Goal: Task Accomplishment & Management: Use online tool/utility

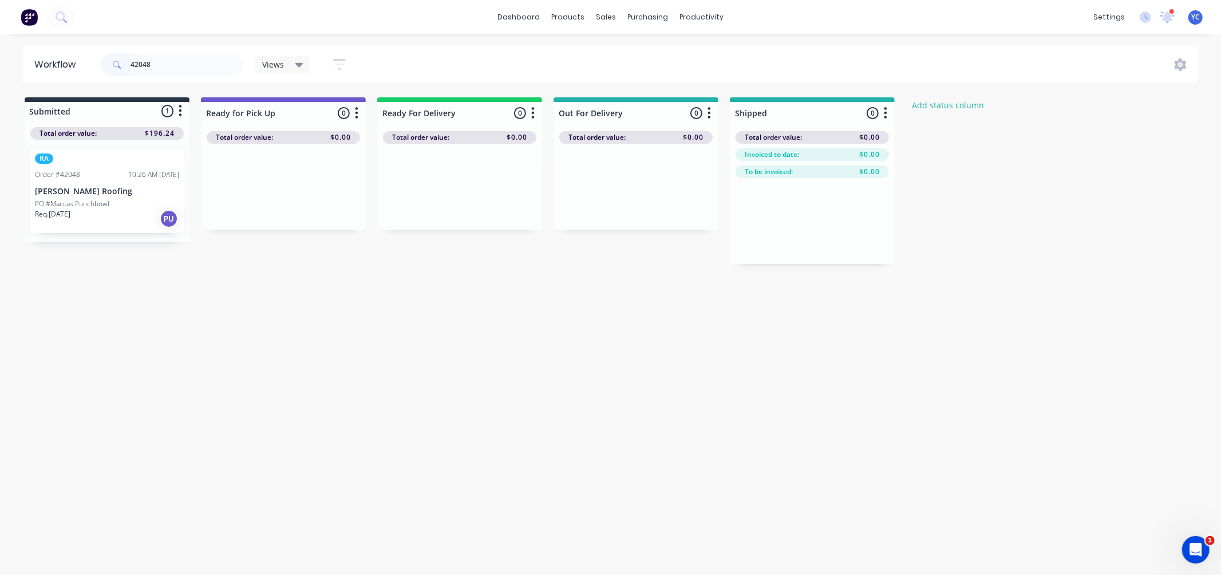
drag, startPoint x: 99, startPoint y: 204, endPoint x: 52, endPoint y: 174, distance: 55.6
click at [136, 209] on div "RA Order #42048 10:26 AM 01/10/25 Lamont Roofing PO #Maccas Punchbowl Req. 02/1…" at bounding box center [107, 191] width 165 height 102
drag, startPoint x: 238, startPoint y: 201, endPoint x: 417, endPoint y: 218, distance: 179.4
click at [392, 214] on div "Submitted 1 Status colour #273444 hex #273444 Save Cancel Summaries Total order…" at bounding box center [613, 180] width 1245 height 167
click at [184, 58] on input "42048" at bounding box center [187, 64] width 113 height 23
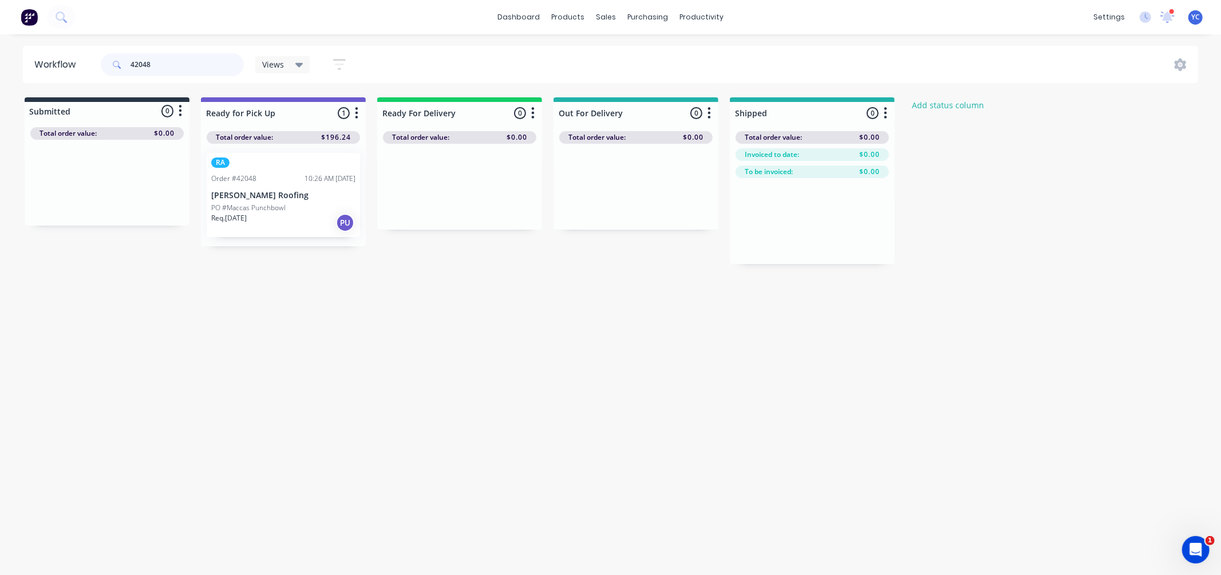
click at [184, 58] on input "42048" at bounding box center [187, 64] width 113 height 23
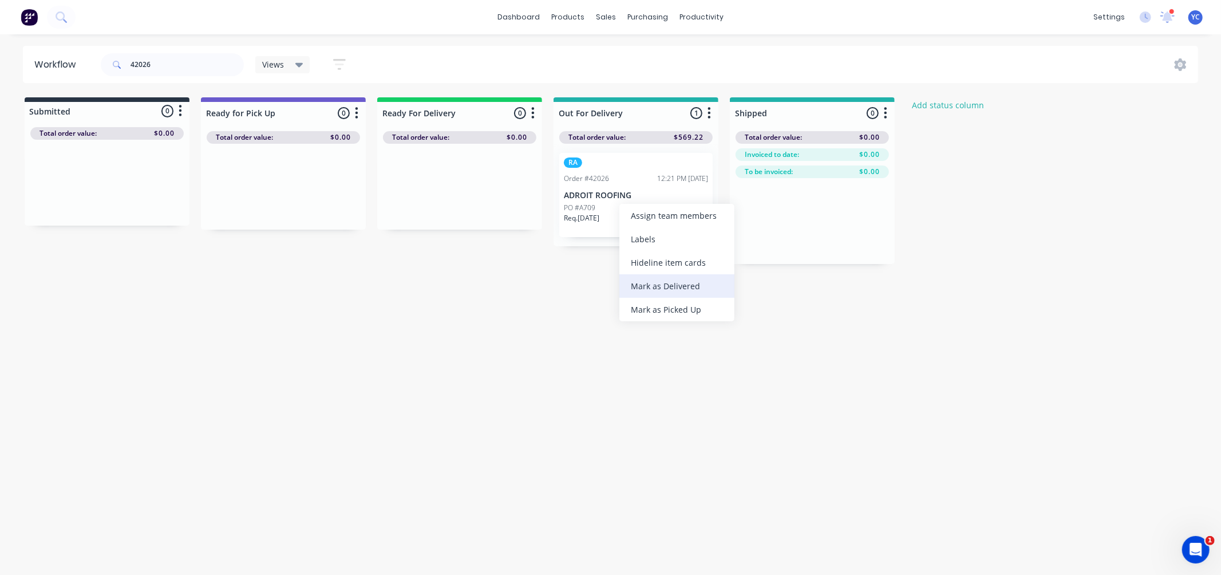
click at [683, 288] on div "Mark as Delivered" at bounding box center [676, 285] width 115 height 23
click at [183, 71] on input "42026" at bounding box center [187, 64] width 113 height 23
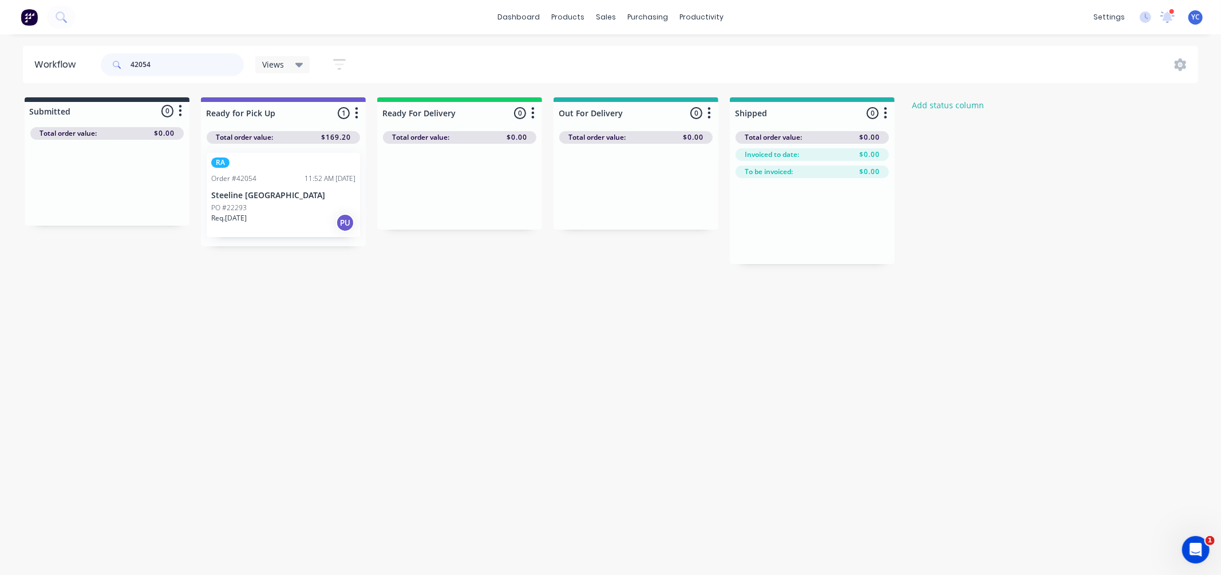
click at [175, 66] on input "42054" at bounding box center [187, 64] width 113 height 23
drag, startPoint x: 109, startPoint y: 201, endPoint x: 467, endPoint y: 203, distance: 357.8
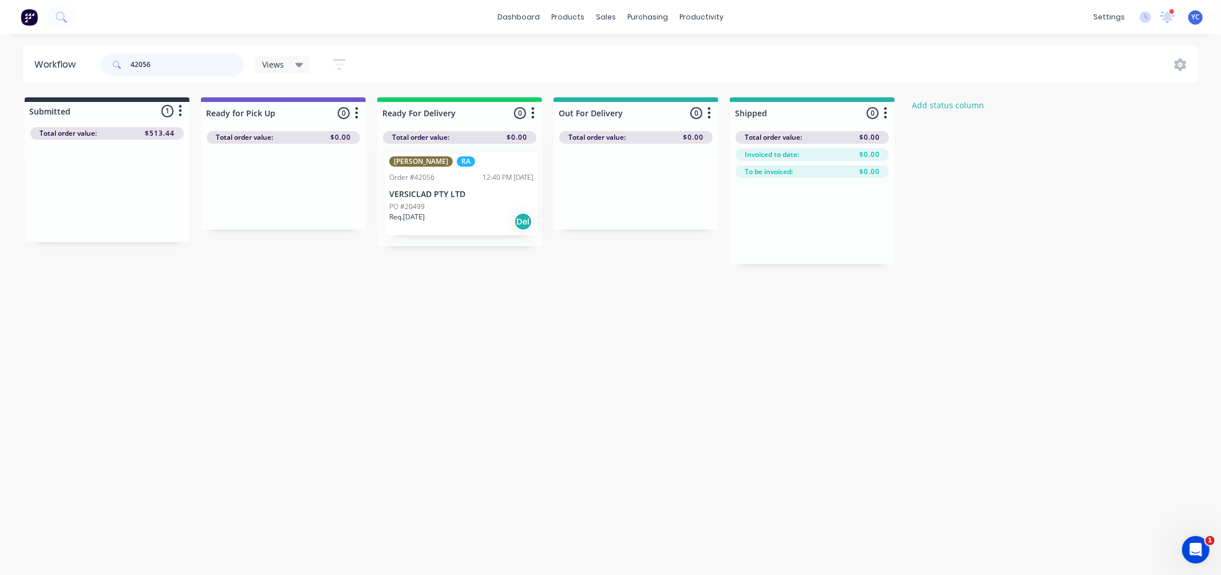
click at [467, 203] on div "Submitted 1 Status colour #273444 hex #273444 Save Cancel Summaries Total order…" at bounding box center [613, 180] width 1245 height 167
click at [196, 59] on input "42056" at bounding box center [187, 64] width 113 height 23
drag, startPoint x: 90, startPoint y: 207, endPoint x: 444, endPoint y: 207, distance: 353.2
click at [444, 207] on div "Submitted 1 Status colour #273444 hex #273444 Save Cancel Summaries Total order…" at bounding box center [613, 180] width 1245 height 167
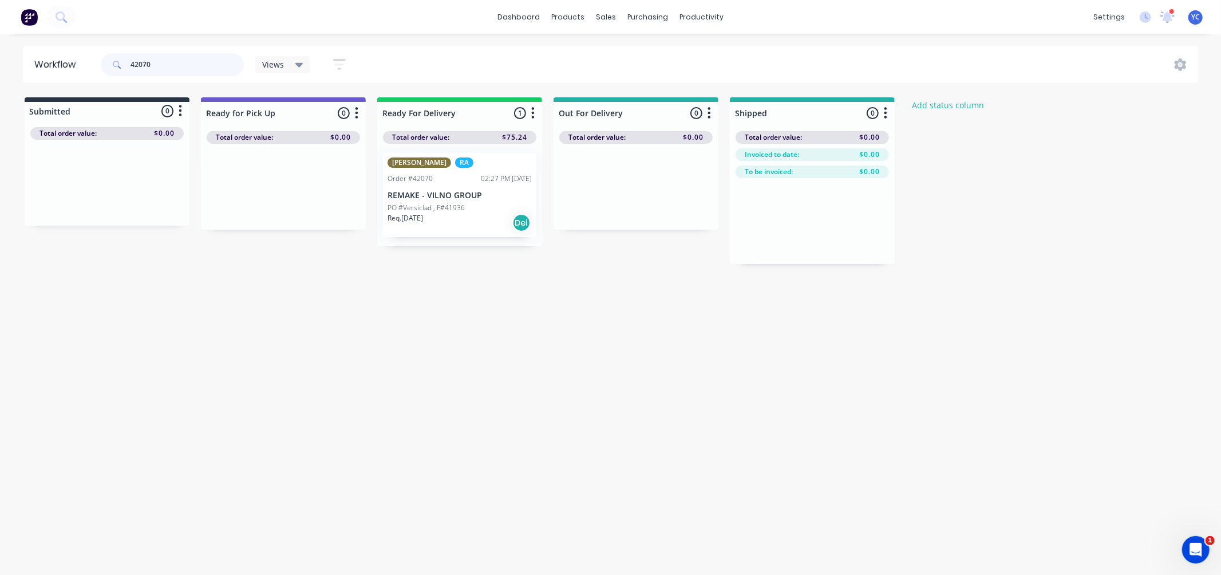
click at [188, 60] on input "42070" at bounding box center [187, 64] width 113 height 23
drag, startPoint x: 115, startPoint y: 192, endPoint x: 469, endPoint y: 200, distance: 354.4
click at [469, 200] on div "Submitted 1 Status colour #273444 hex #273444 Save Cancel Summaries Total order…" at bounding box center [613, 180] width 1245 height 167
click at [222, 66] on input "42034" at bounding box center [187, 64] width 113 height 23
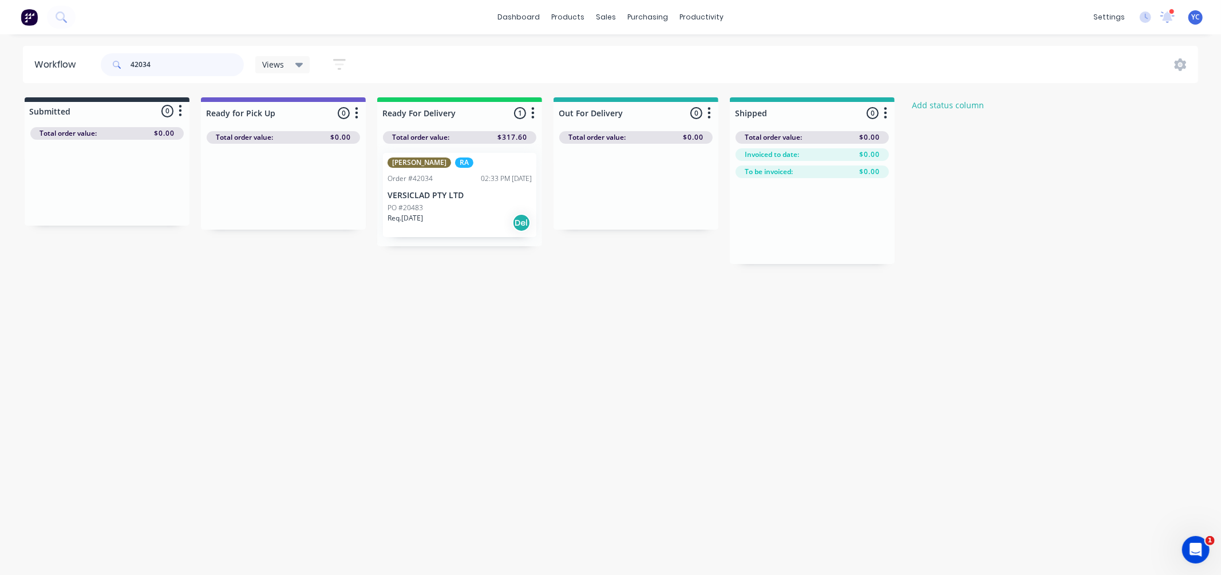
click at [222, 66] on input "42034" at bounding box center [187, 64] width 113 height 23
drag, startPoint x: 76, startPoint y: 189, endPoint x: 424, endPoint y: 193, distance: 348.6
click at [424, 193] on div "Submitted 1 Status colour #273444 hex #273444 Save Cancel Summaries Total order…" at bounding box center [613, 180] width 1245 height 167
click at [182, 69] on input "42038" at bounding box center [187, 64] width 113 height 23
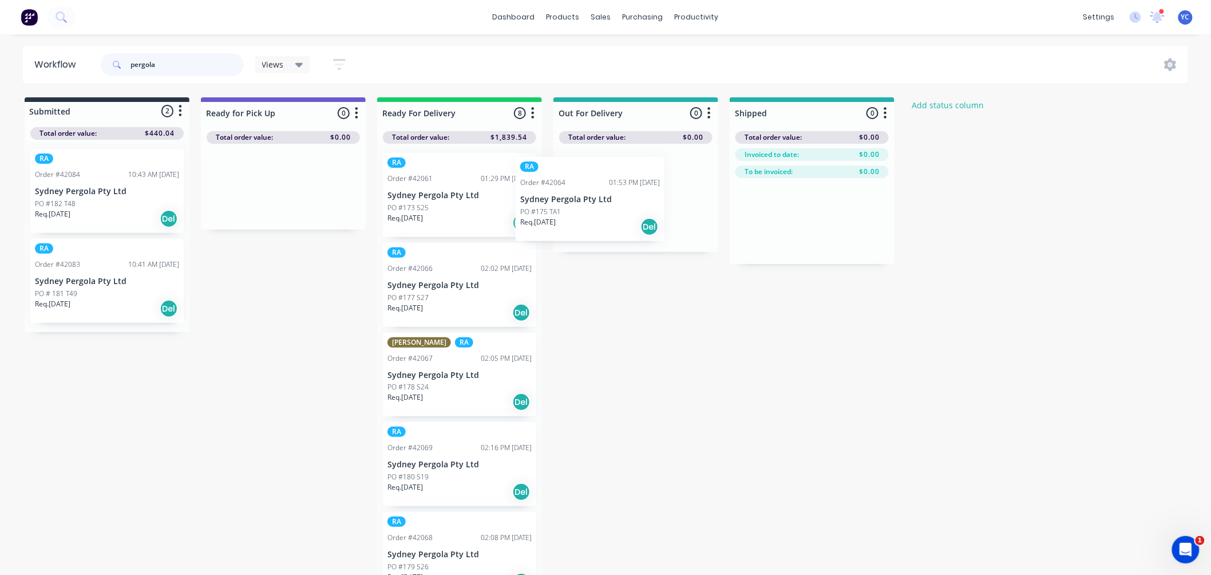
drag, startPoint x: 455, startPoint y: 175, endPoint x: 626, endPoint y: 180, distance: 170.7
click at [626, 180] on div "Submitted 2 Status colour #273444 hex #273444 Save Cancel Summaries Total order…" at bounding box center [613, 339] width 1245 height 484
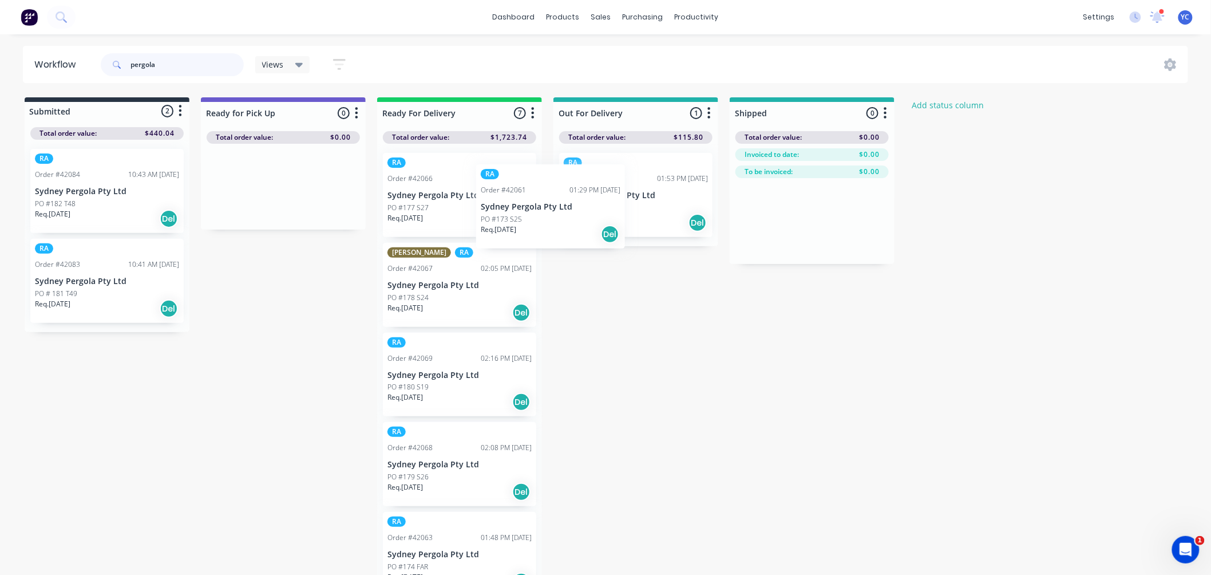
drag, startPoint x: 458, startPoint y: 206, endPoint x: 611, endPoint y: 234, distance: 155.3
click at [611, 234] on div "Submitted 2 Status colour #273444 hex #273444 Save Cancel Summaries Total order…" at bounding box center [613, 339] width 1245 height 484
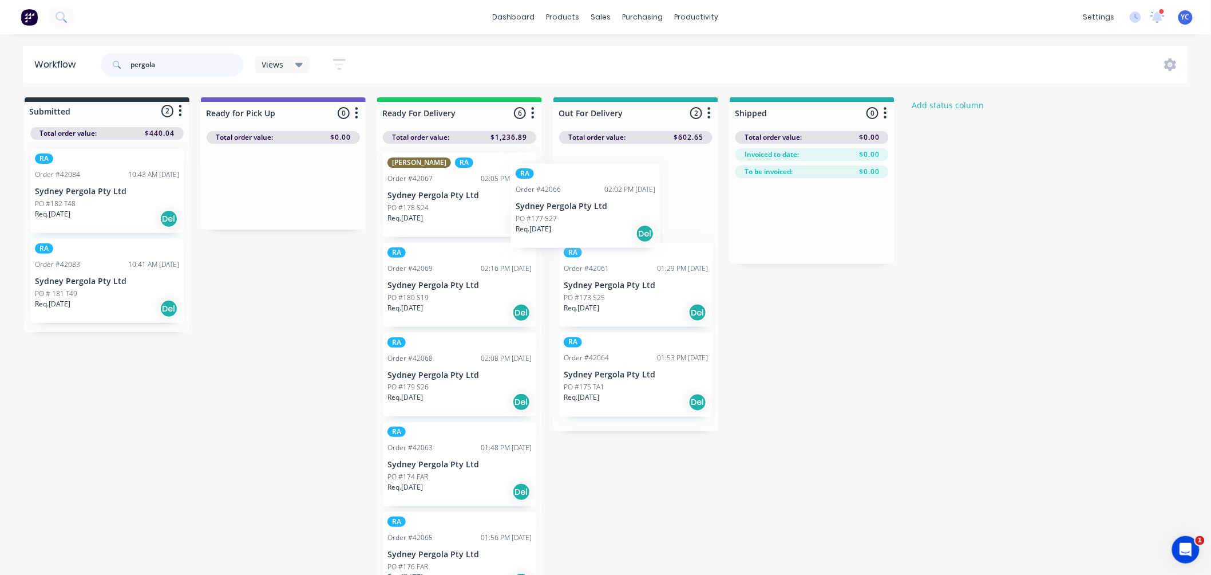
drag, startPoint x: 450, startPoint y: 213, endPoint x: 592, endPoint y: 229, distance: 143.4
click at [611, 230] on div "Submitted 2 Status colour #273444 hex #273444 Save Cancel Summaries Total order…" at bounding box center [613, 339] width 1245 height 484
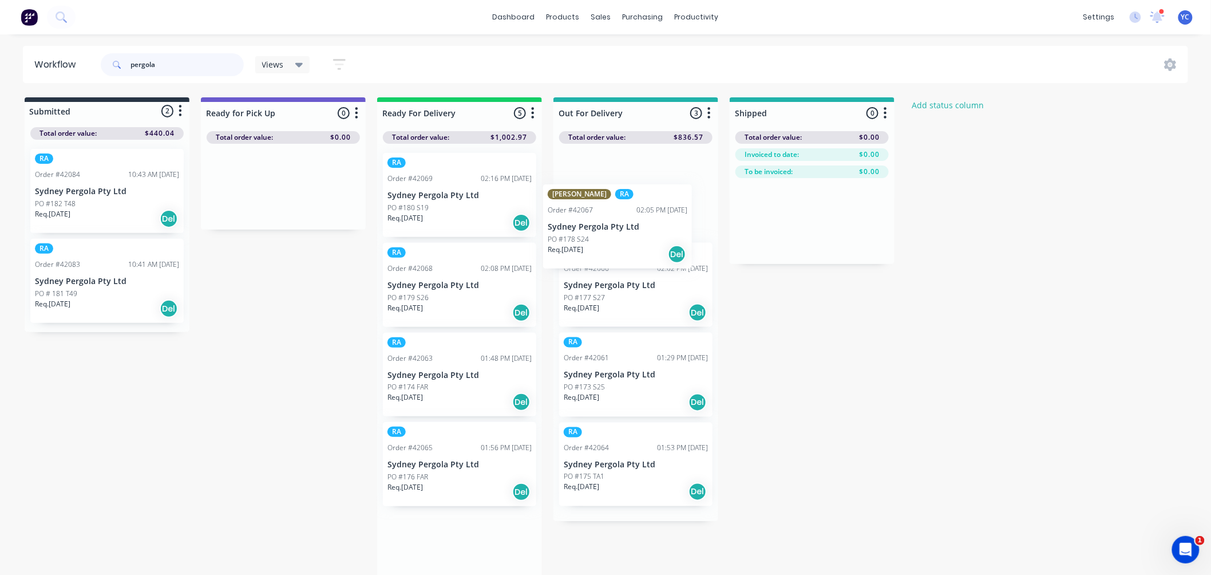
drag, startPoint x: 424, startPoint y: 210, endPoint x: 592, endPoint y: 242, distance: 170.7
click at [592, 242] on div "Submitted 2 Status colour #273444 hex #273444 Save Cancel Summaries Total order…" at bounding box center [613, 339] width 1245 height 484
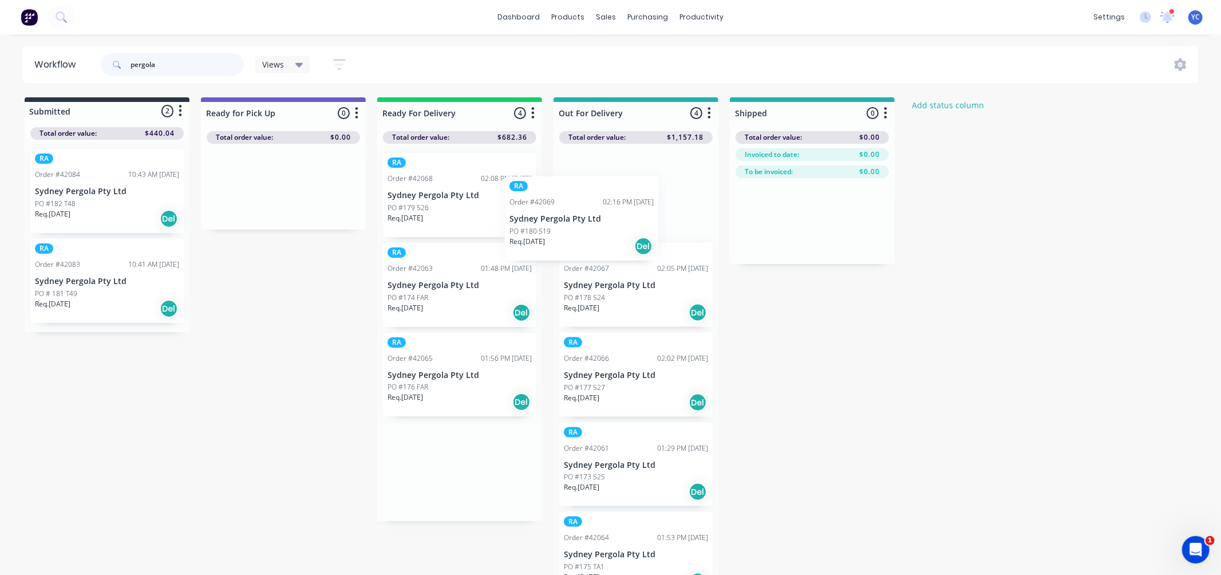
drag, startPoint x: 418, startPoint y: 207, endPoint x: 608, endPoint y: 250, distance: 194.3
click at [608, 250] on div "Submitted 2 Status colour #273444 hex #273444 Save Cancel Summaries Total order…" at bounding box center [613, 339] width 1245 height 484
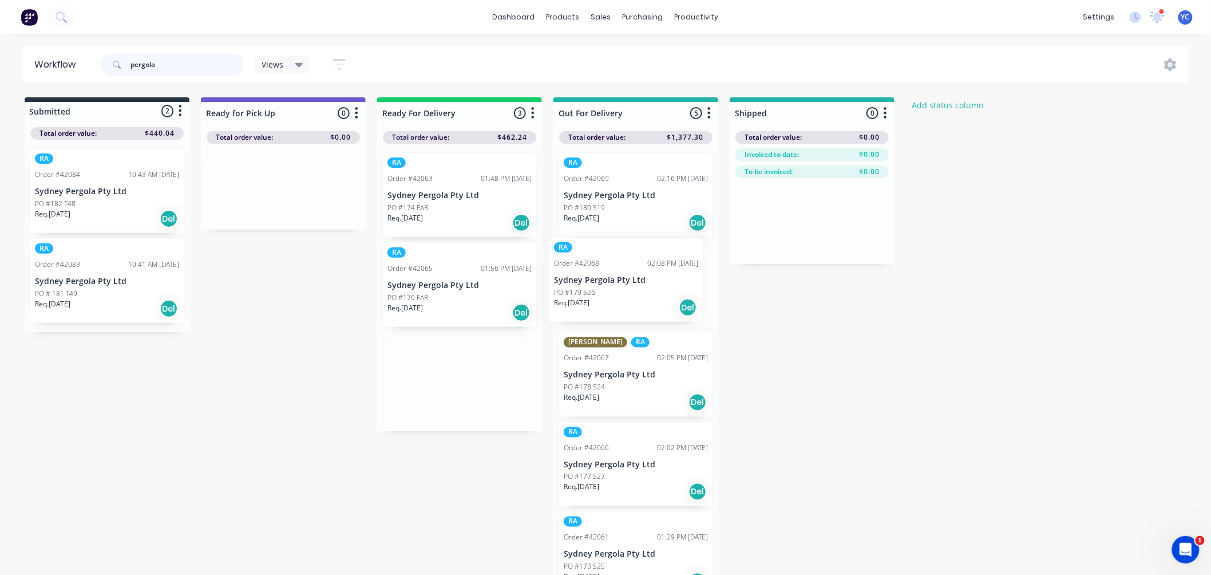
drag, startPoint x: 454, startPoint y: 205, endPoint x: 626, endPoint y: 292, distance: 193.0
click at [626, 292] on div "Submitted 2 Status colour #273444 hex #273444 Save Cancel Summaries Total order…" at bounding box center [613, 339] width 1245 height 484
click at [625, 254] on div "Submitted 2 Status colour #273444 hex #273444 Save Cancel Summaries Total order…" at bounding box center [613, 339] width 1245 height 484
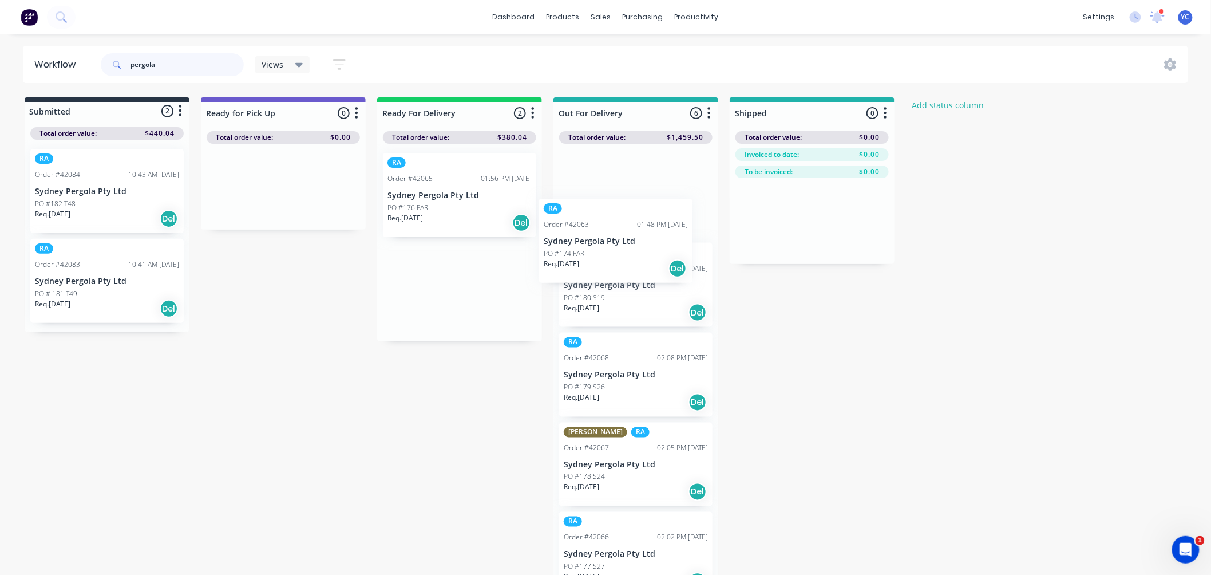
drag, startPoint x: 448, startPoint y: 189, endPoint x: 609, endPoint y: 236, distance: 167.7
click at [609, 236] on div "Submitted 2 Status colour #273444 hex #273444 Save Cancel Summaries Total order…" at bounding box center [613, 339] width 1245 height 484
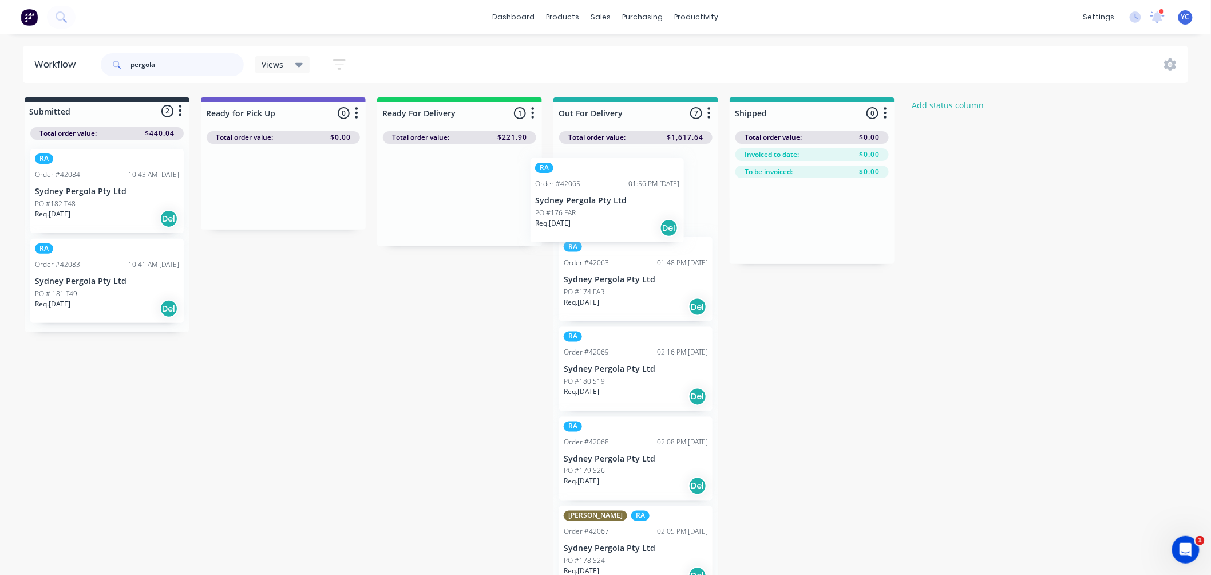
drag, startPoint x: 630, startPoint y: 301, endPoint x: 780, endPoint y: 298, distance: 149.4
click at [780, 298] on div "Submitted 2 Status colour #273444 hex #273444 Save Cancel Summaries Total order…" at bounding box center [613, 339] width 1245 height 484
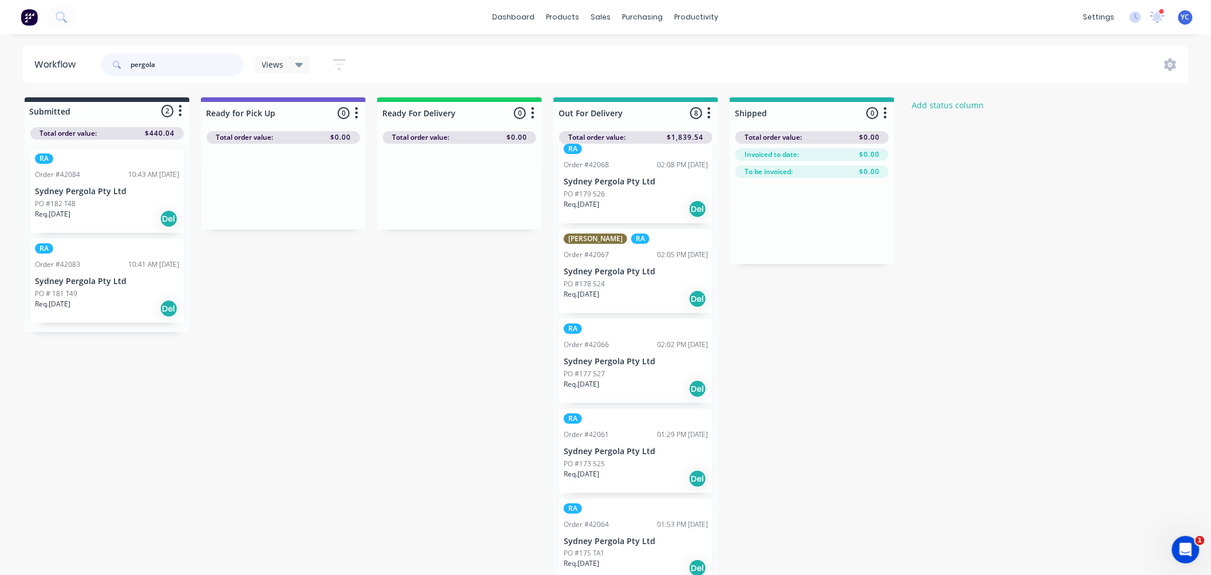
scroll to position [15, 0]
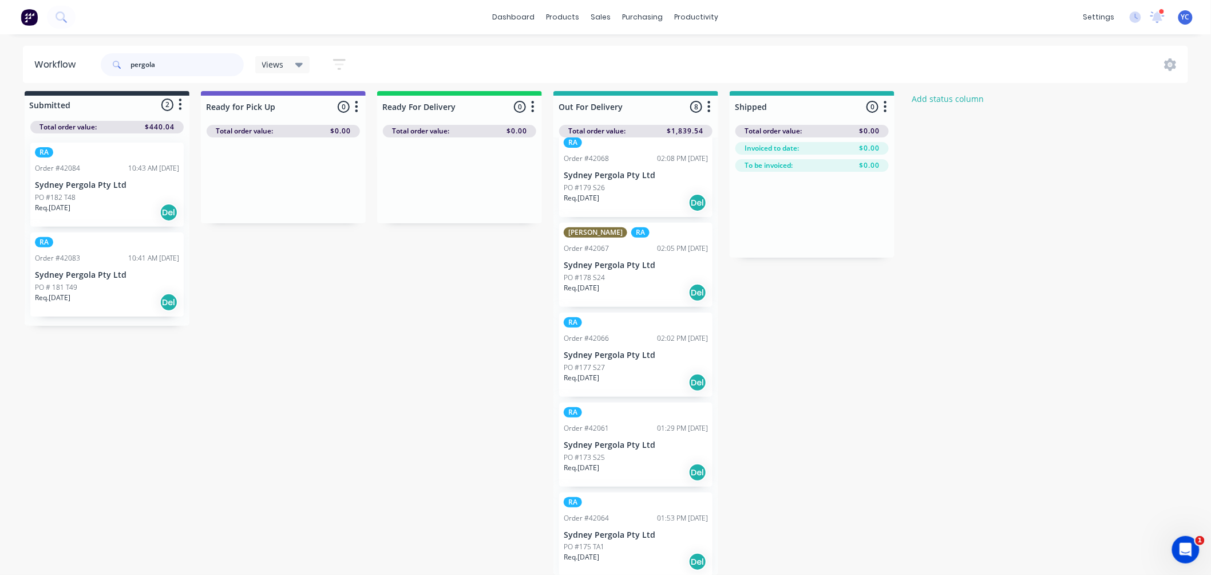
click at [186, 65] on input "pergola" at bounding box center [187, 64] width 113 height 23
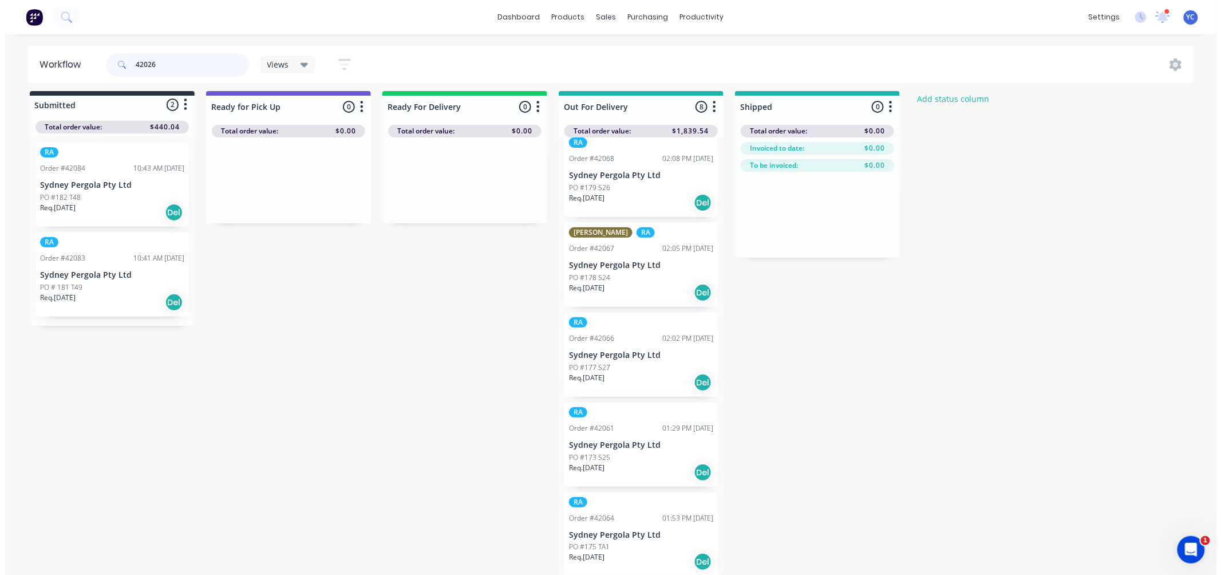
scroll to position [0, 0]
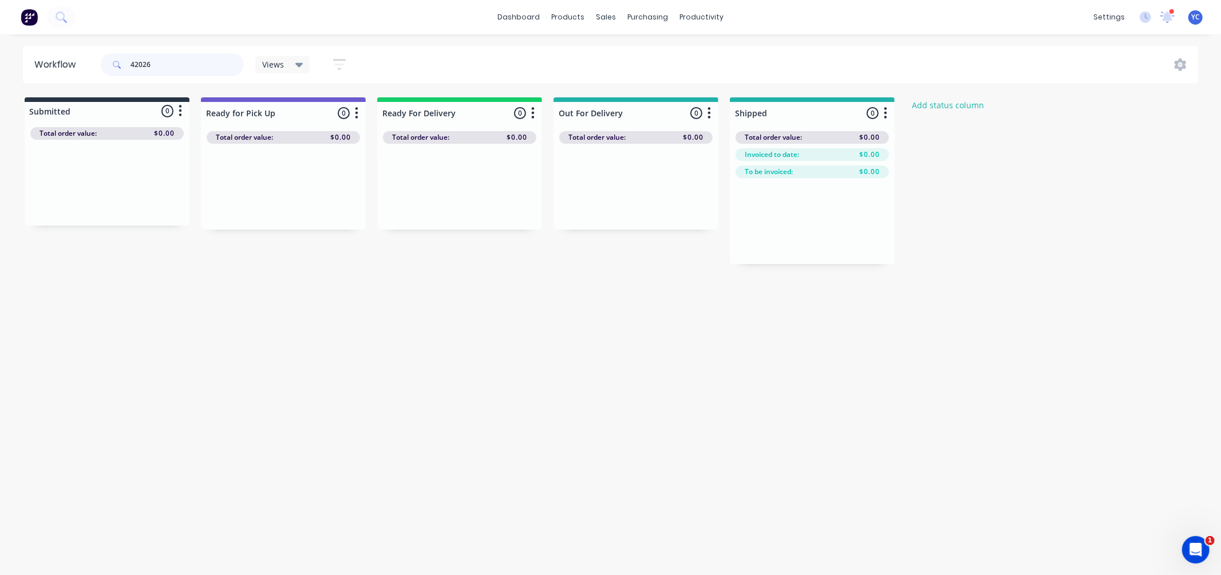
click at [176, 59] on input "42026" at bounding box center [187, 64] width 113 height 23
click at [672, 295] on div "Mark as Picked Up" at bounding box center [671, 301] width 115 height 23
click at [164, 59] on input "42060" at bounding box center [187, 64] width 113 height 23
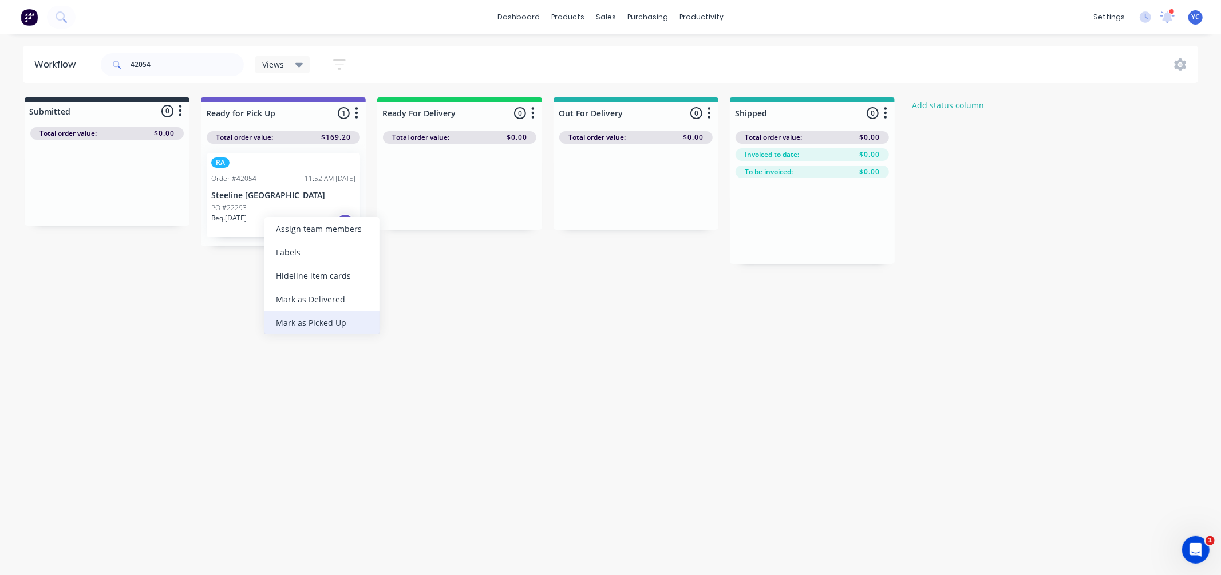
click at [318, 316] on div "Mark as Picked Up" at bounding box center [321, 322] width 115 height 23
click at [184, 64] on input "42054" at bounding box center [187, 64] width 113 height 23
click at [226, 72] on input "42054" at bounding box center [187, 64] width 113 height 23
click at [218, 67] on input "42054" at bounding box center [187, 64] width 113 height 23
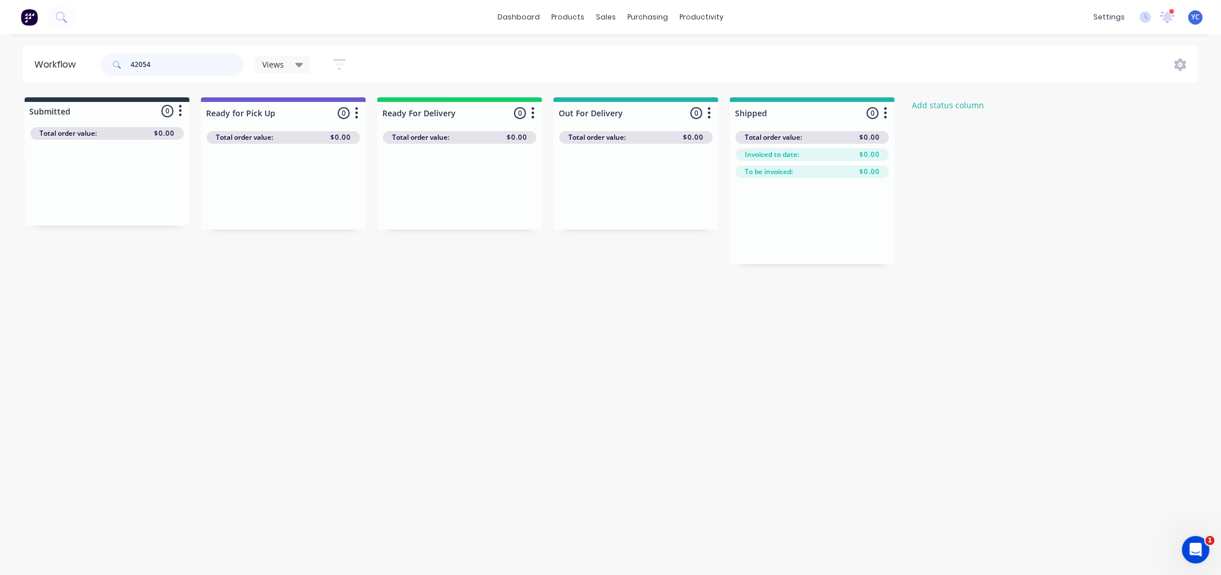
click at [218, 67] on input "42054" at bounding box center [187, 64] width 113 height 23
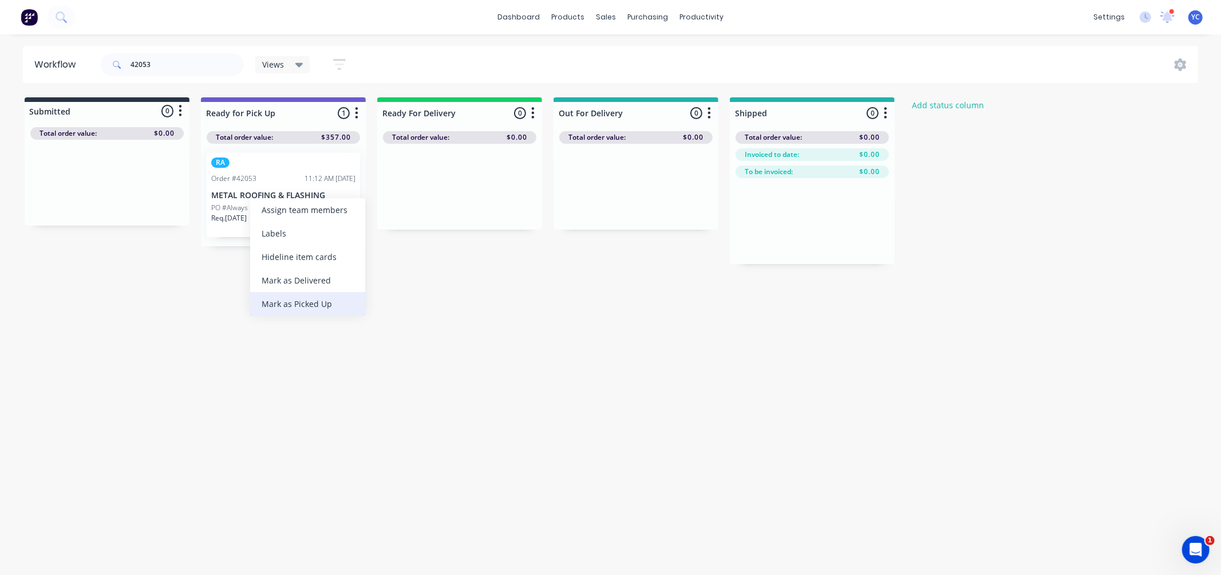
click at [301, 302] on div "Mark as Picked Up" at bounding box center [307, 303] width 115 height 23
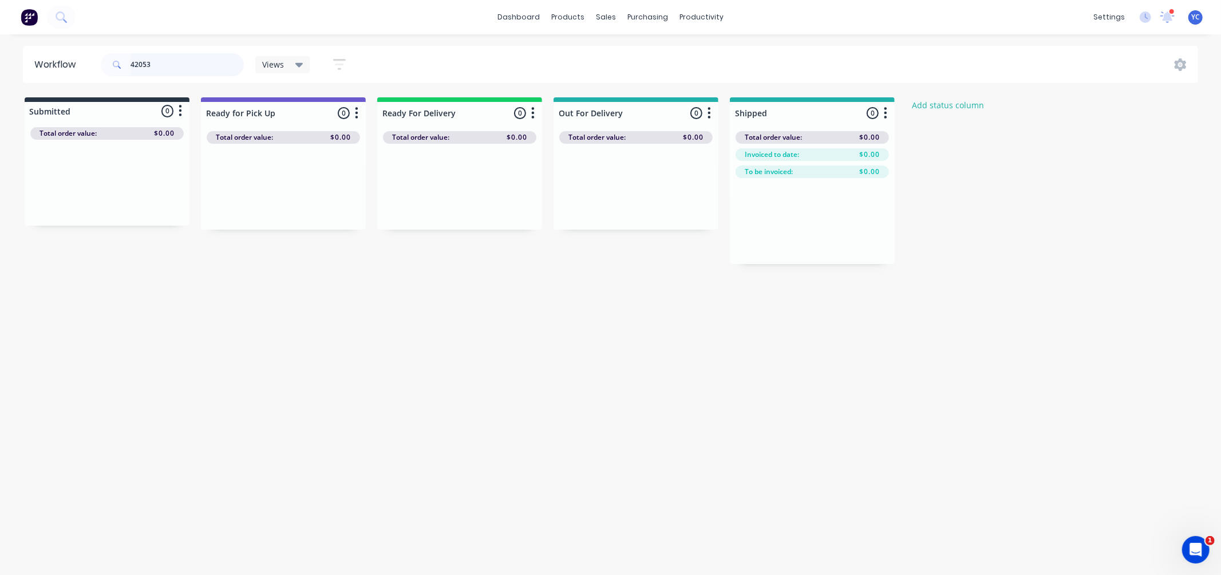
click at [172, 60] on input "42053" at bounding box center [187, 64] width 113 height 23
type input "42030"
drag, startPoint x: 95, startPoint y: 195, endPoint x: 448, endPoint y: 180, distance: 353.0
click at [448, 180] on div "Submitted 1 Status colour #273444 hex #273444 Save Cancel Summaries Total order…" at bounding box center [613, 180] width 1245 height 167
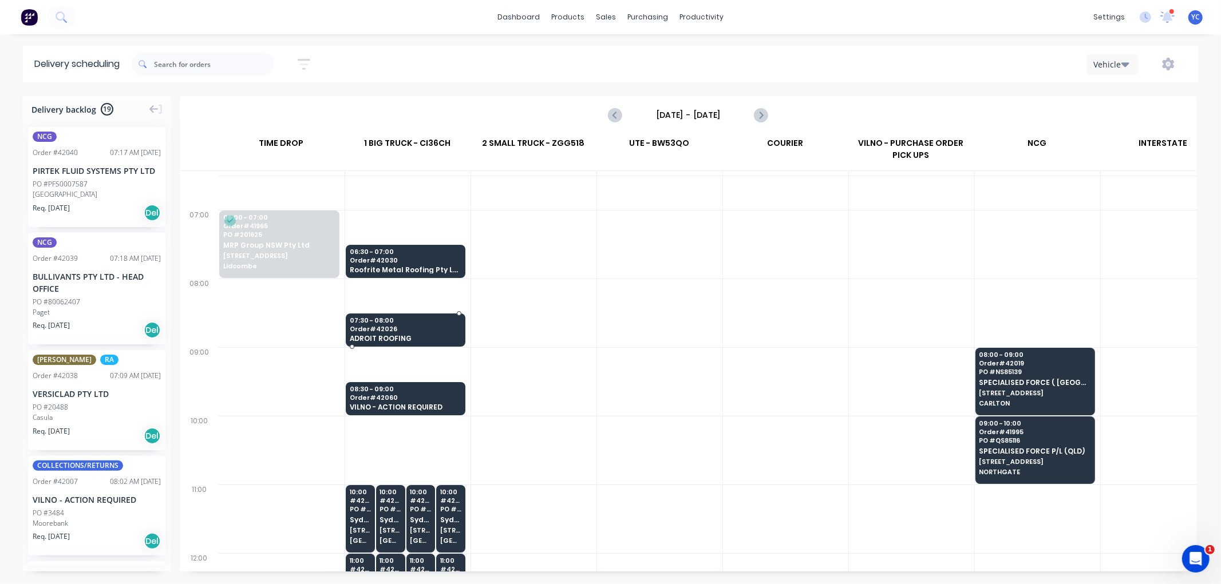
scroll to position [64, 1]
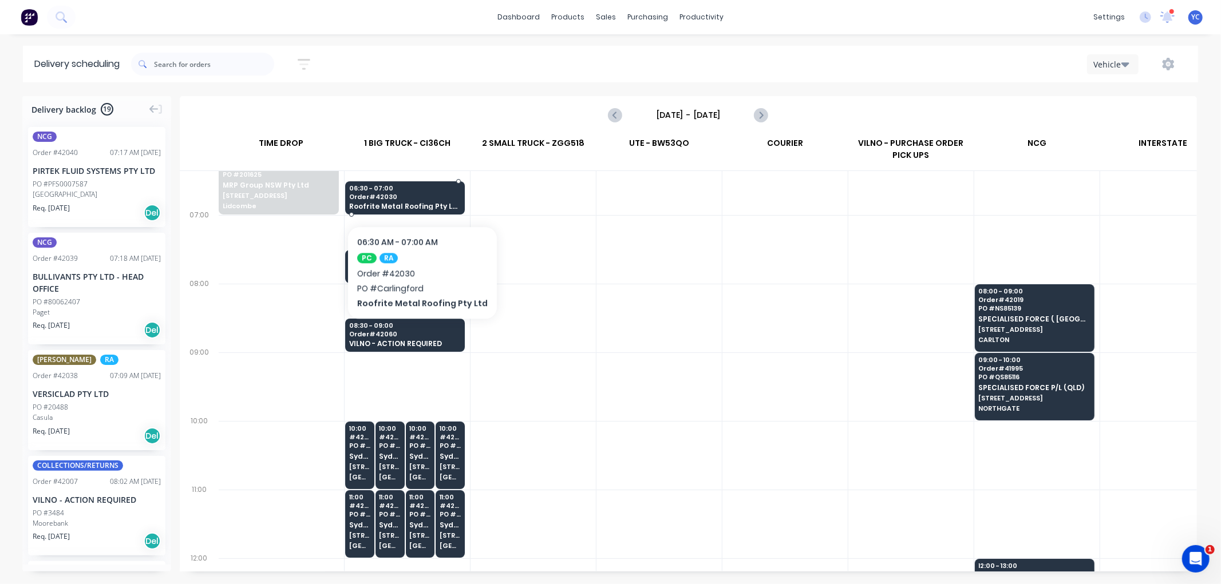
click at [416, 191] on span "06:30 - 07:00" at bounding box center [404, 188] width 111 height 7
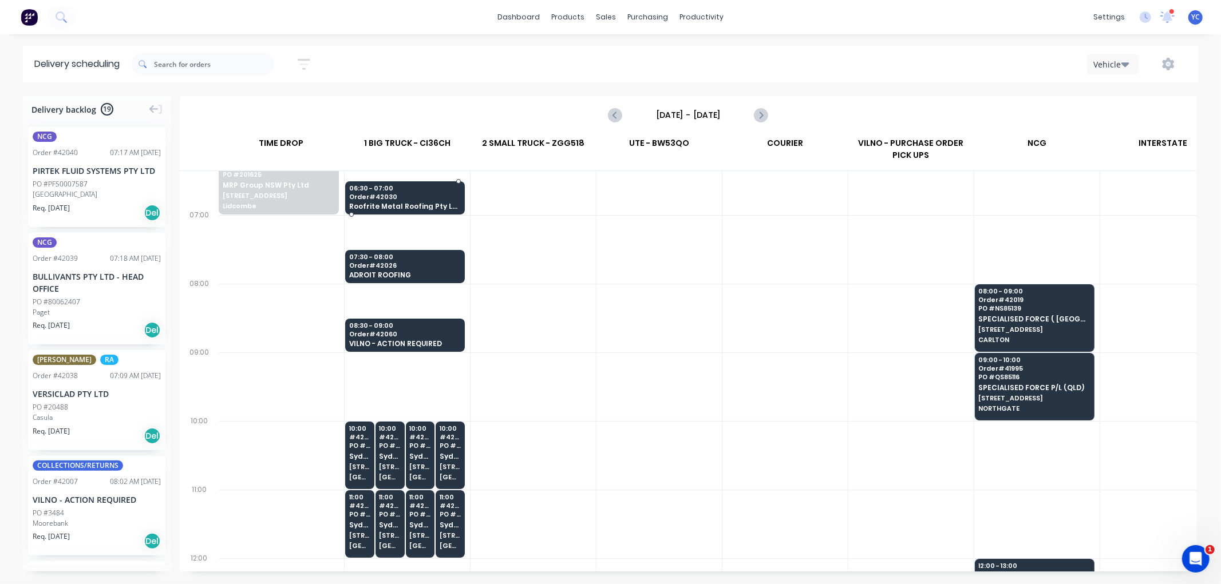
click at [416, 191] on body "dashboard products sales purchasing productivity dashboard products Product Cat…" at bounding box center [610, 292] width 1221 height 584
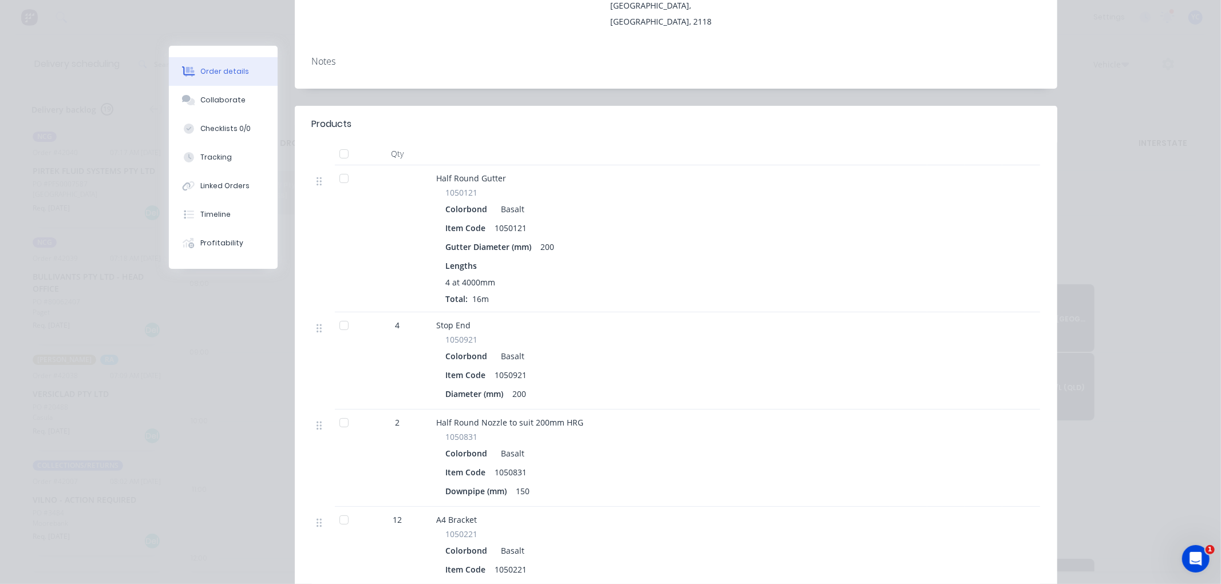
scroll to position [0, 0]
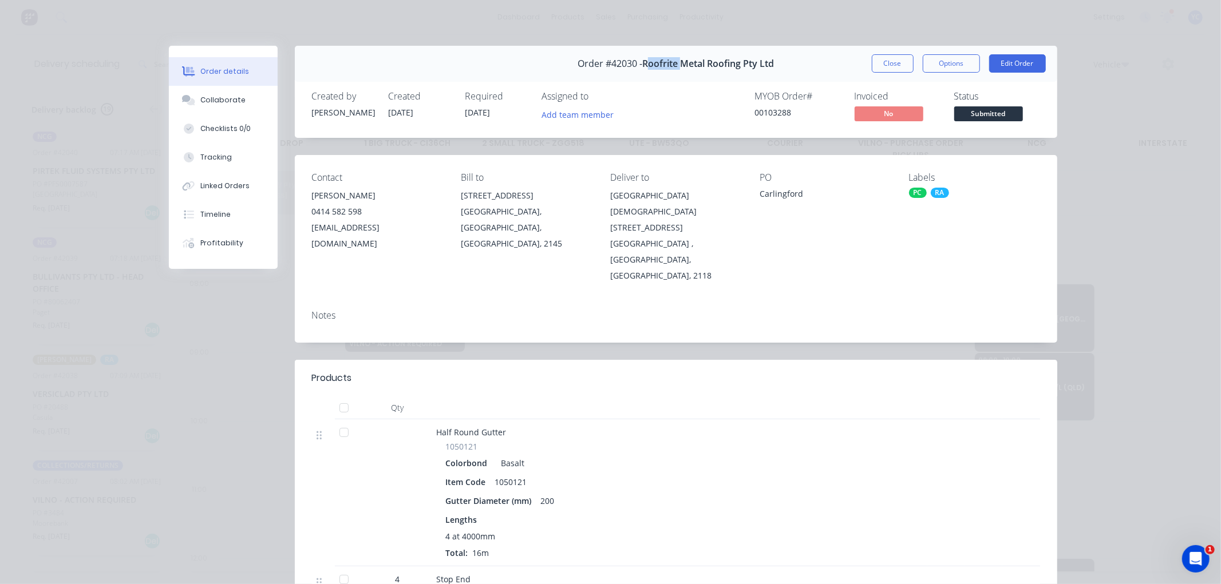
drag, startPoint x: 641, startPoint y: 59, endPoint x: 678, endPoint y: 66, distance: 37.3
click at [678, 66] on span "Roofrite Metal Roofing Pty Ltd" at bounding box center [708, 63] width 132 height 11
drag, startPoint x: 609, startPoint y: 229, endPoint x: 632, endPoint y: 226, distance: 23.2
click at [647, 236] on div "[GEOGRAPHIC_DATA] , [GEOGRAPHIC_DATA], [GEOGRAPHIC_DATA], 2118" at bounding box center [675, 260] width 131 height 48
click at [594, 230] on div "Contact [PERSON_NAME] [PHONE_NUMBER] [EMAIL_ADDRESS][DOMAIN_NAME] Bill to [STRE…" at bounding box center [676, 228] width 762 height 146
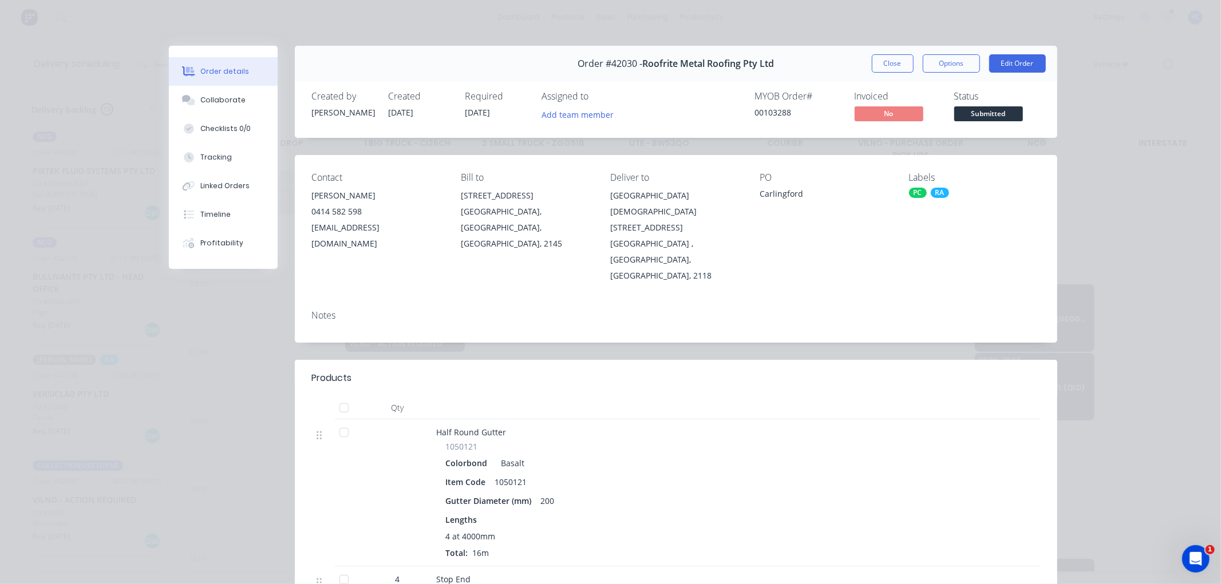
click at [622, 236] on div "[GEOGRAPHIC_DATA] , [GEOGRAPHIC_DATA], [GEOGRAPHIC_DATA], 2118" at bounding box center [675, 260] width 131 height 48
copy div "Carlingford"
click at [886, 68] on button "Close" at bounding box center [893, 63] width 42 height 18
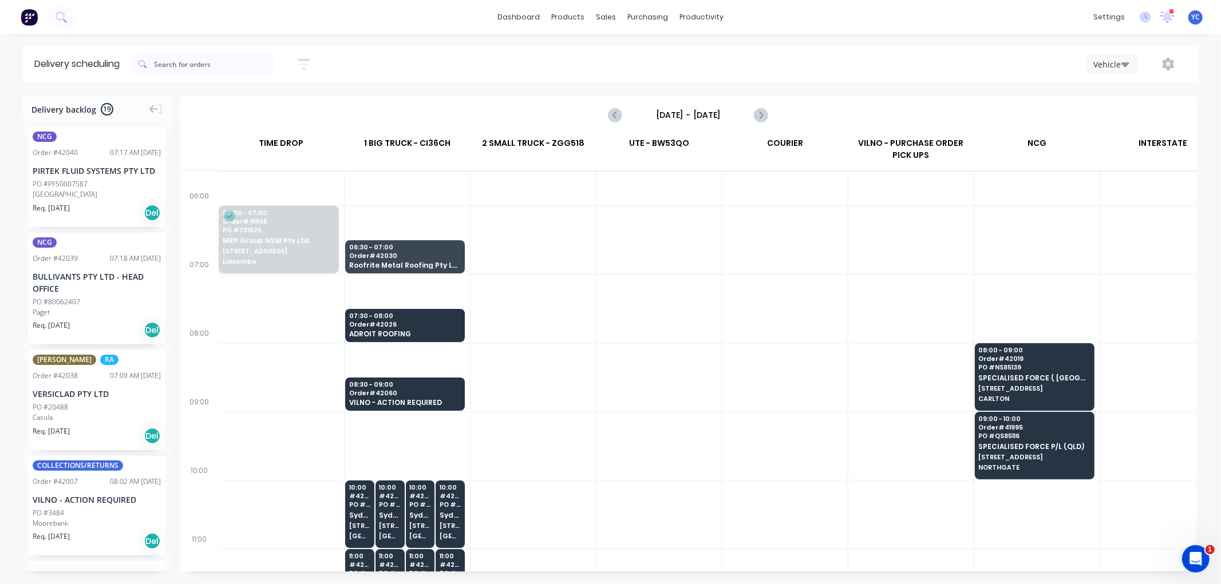
scroll to position [0, 1]
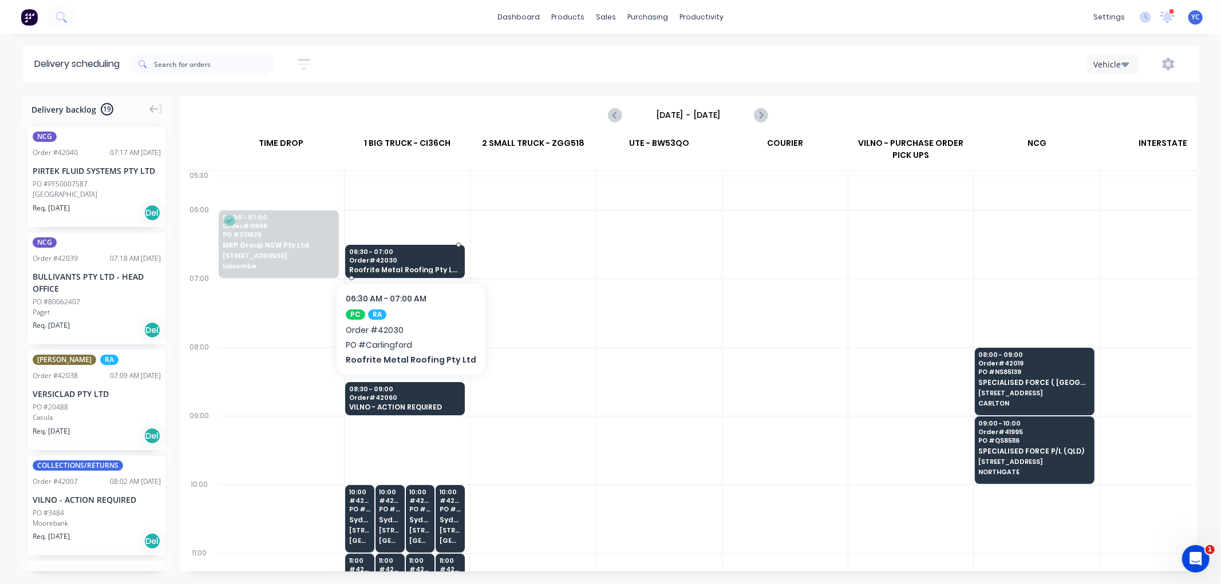
click at [410, 270] on span "Roofrite Metal Roofing Pty Ltd" at bounding box center [404, 269] width 111 height 7
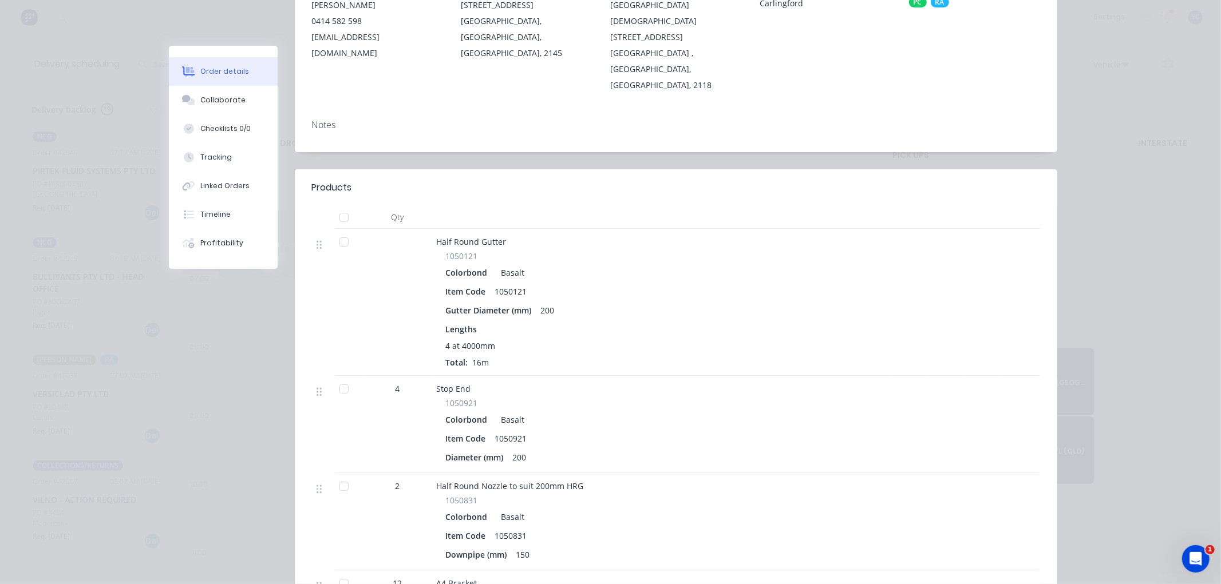
scroll to position [0, 0]
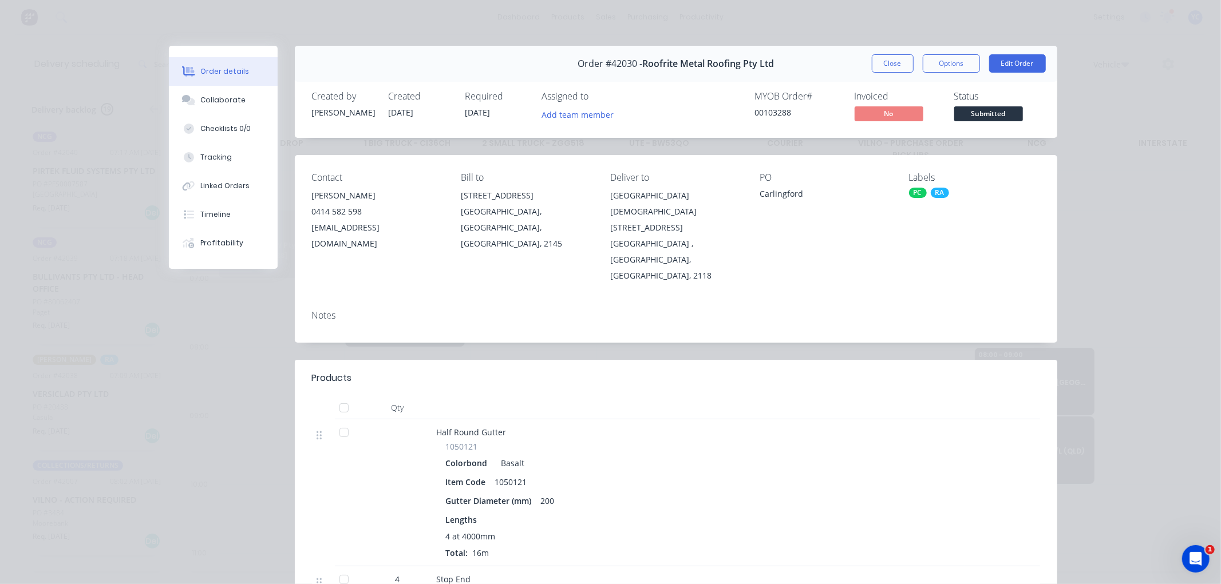
click at [878, 59] on button "Close" at bounding box center [893, 63] width 42 height 18
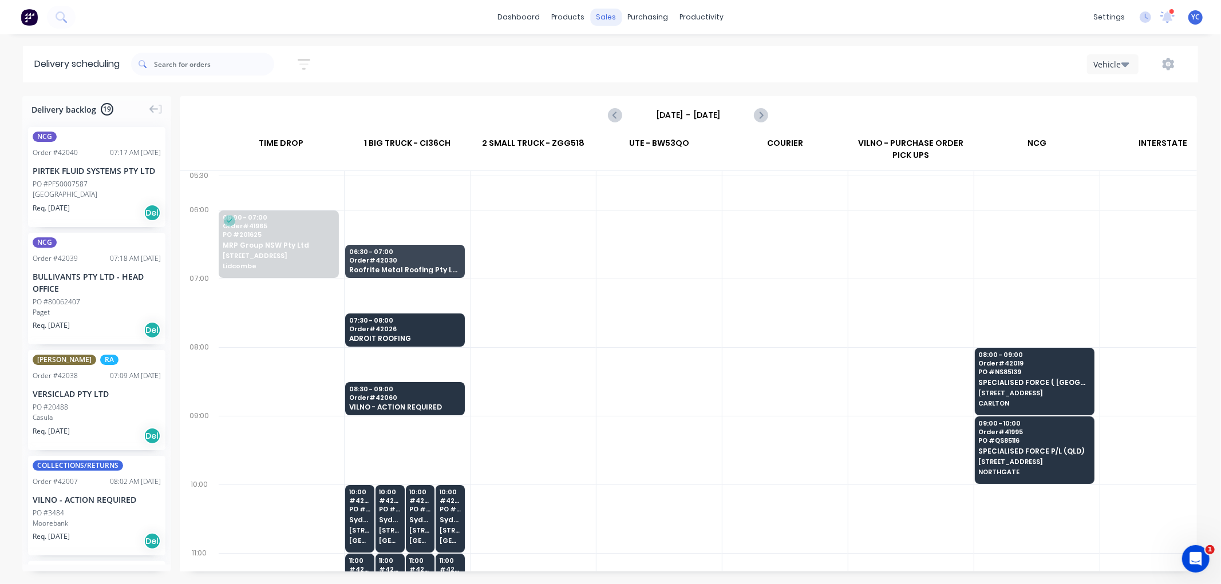
drag, startPoint x: 887, startPoint y: 59, endPoint x: 617, endPoint y: 11, distance: 274.3
click at [889, 59] on div "Vehicle" at bounding box center [920, 64] width 534 height 21
click at [888, 66] on div "Vehicle" at bounding box center [920, 64] width 534 height 21
click at [891, 60] on div "Vehicle" at bounding box center [920, 64] width 534 height 21
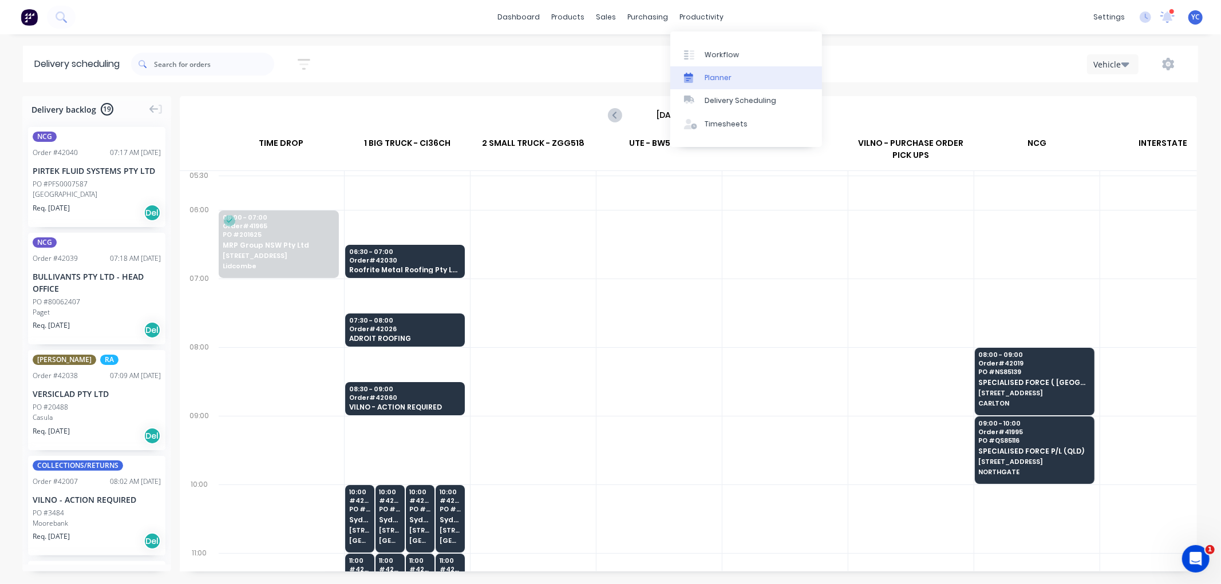
click at [712, 73] on div "Planner" at bounding box center [718, 78] width 27 height 10
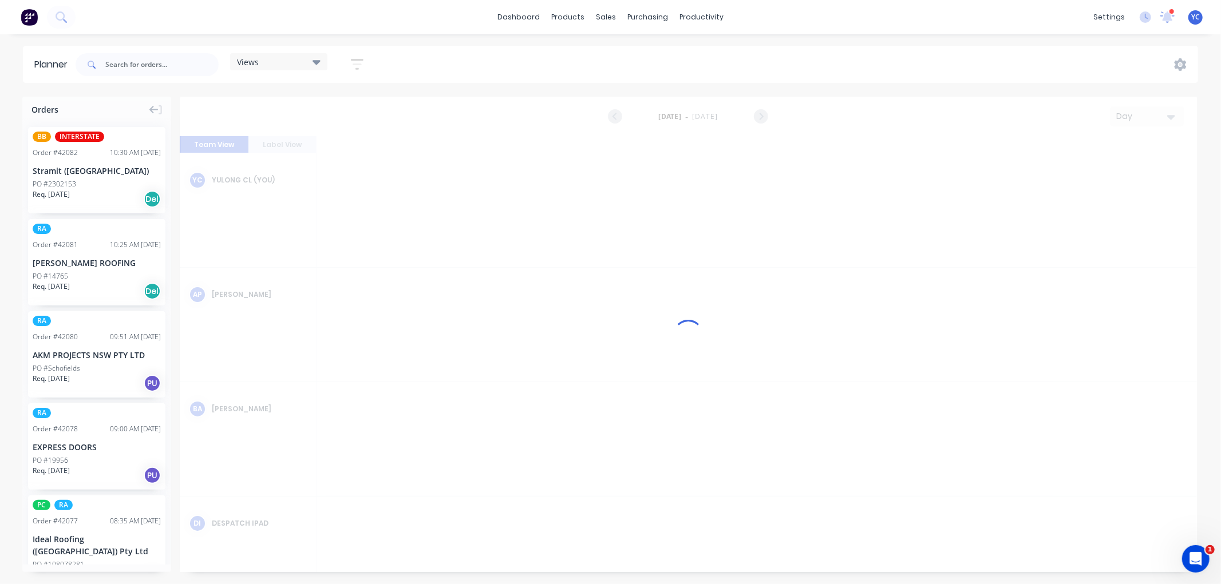
scroll to position [0, 1832]
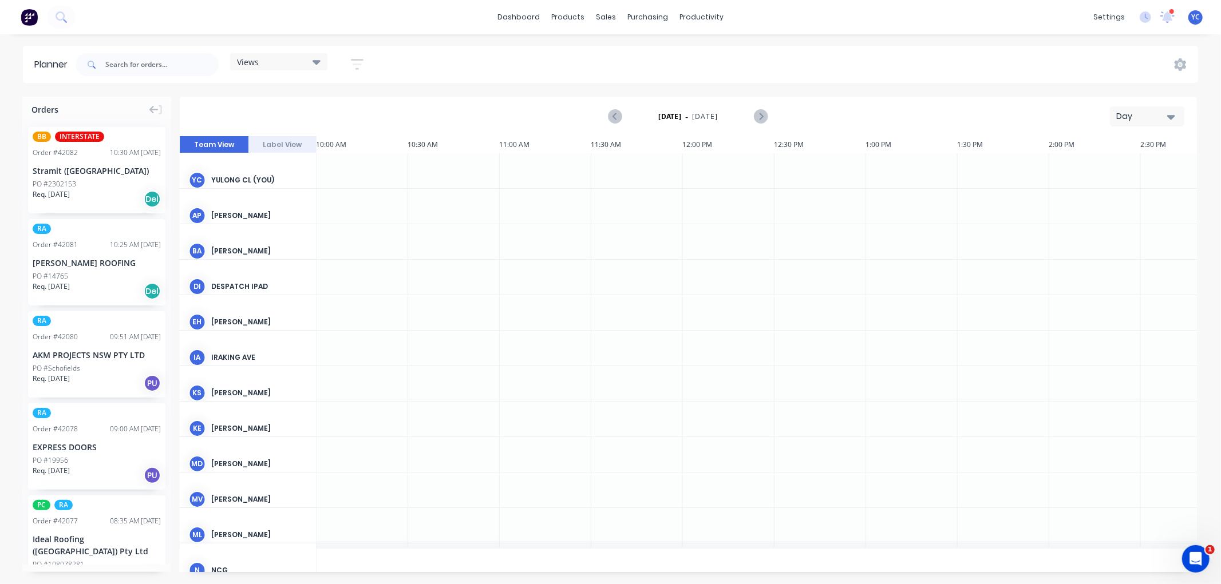
click at [262, 64] on div "Views" at bounding box center [279, 62] width 84 height 10
click at [258, 233] on button "RA" at bounding box center [300, 238] width 122 height 13
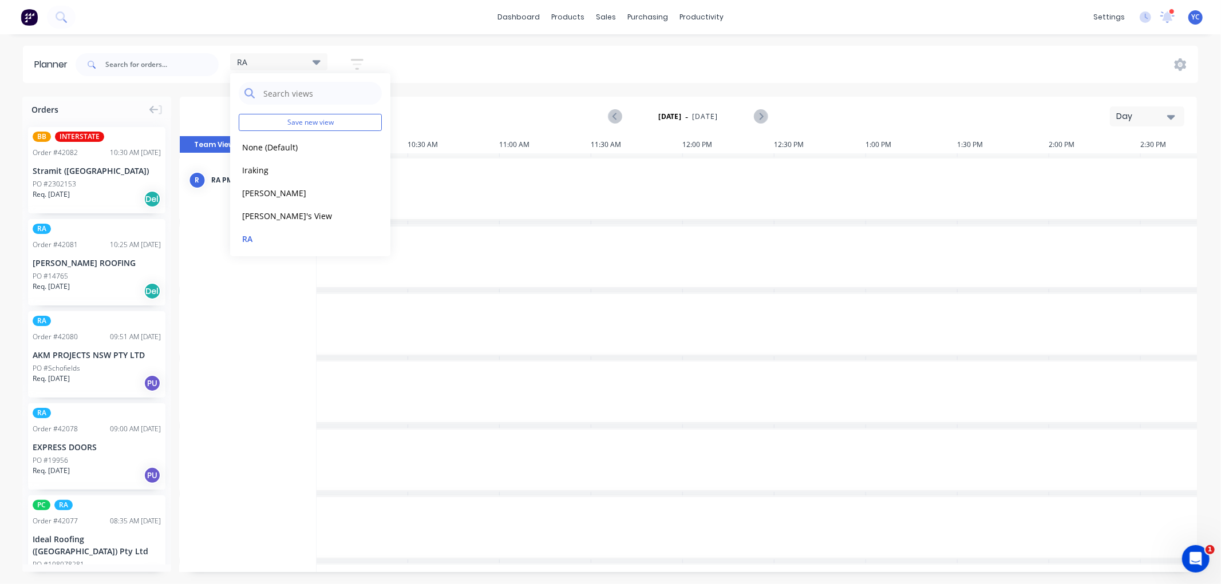
click at [1171, 114] on icon "button" at bounding box center [1171, 116] width 8 height 13
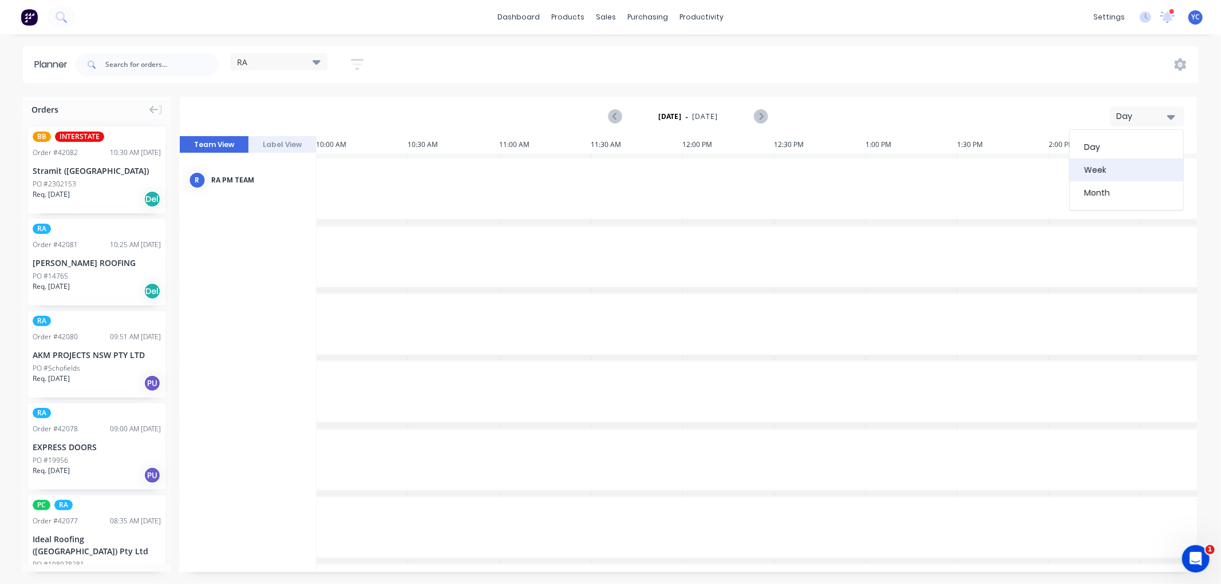
click at [1113, 165] on div "Week" at bounding box center [1126, 170] width 113 height 23
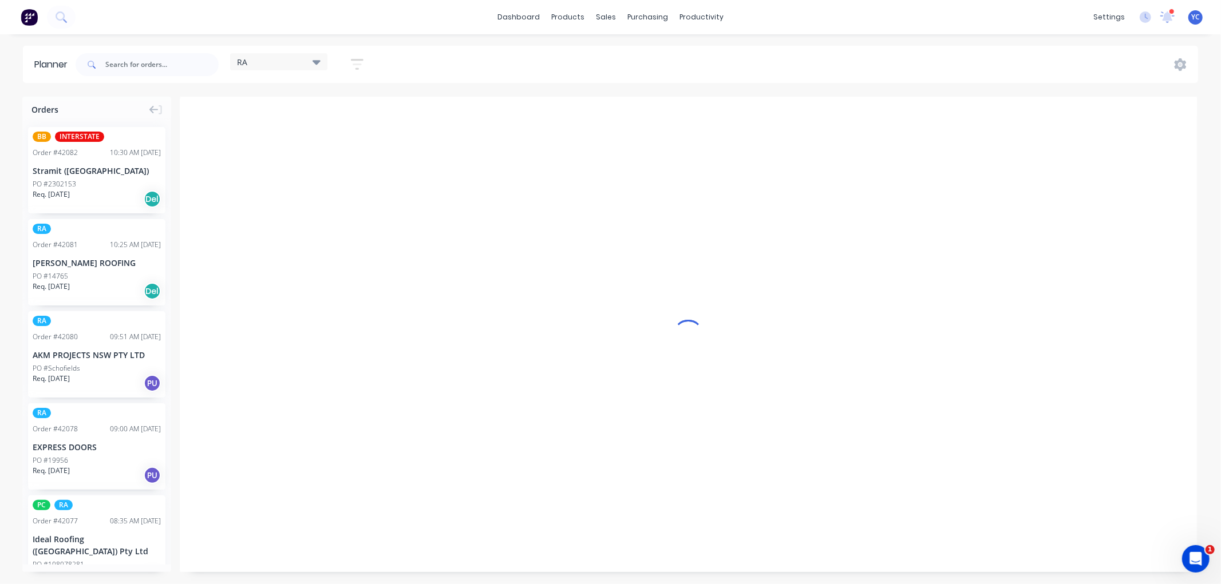
scroll to position [0, 1]
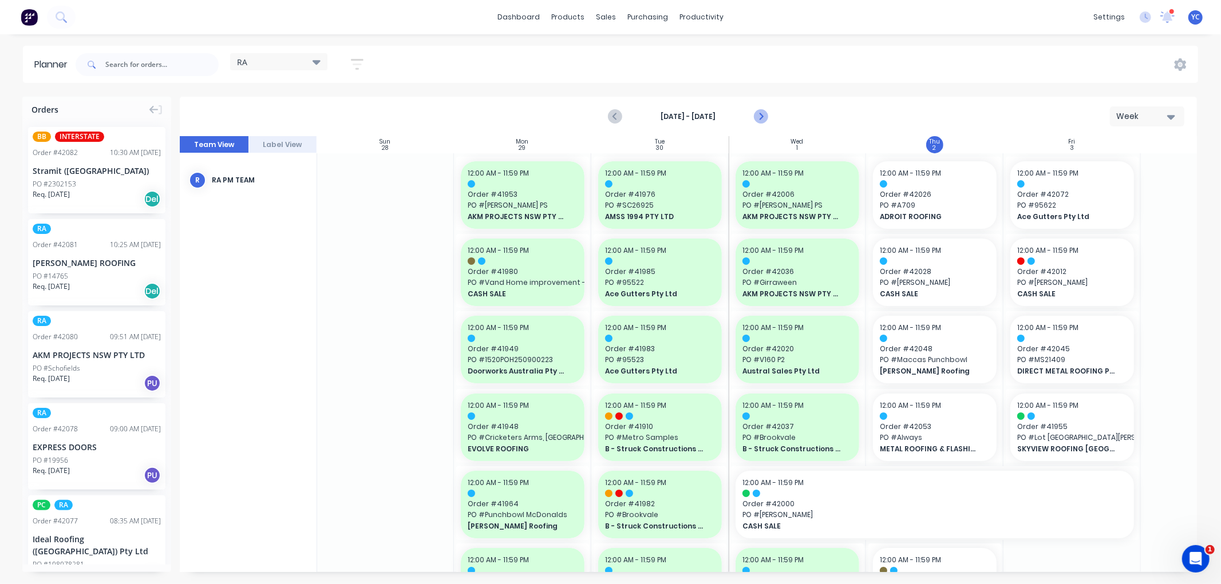
click at [757, 116] on icon "Next page" at bounding box center [761, 117] width 14 height 14
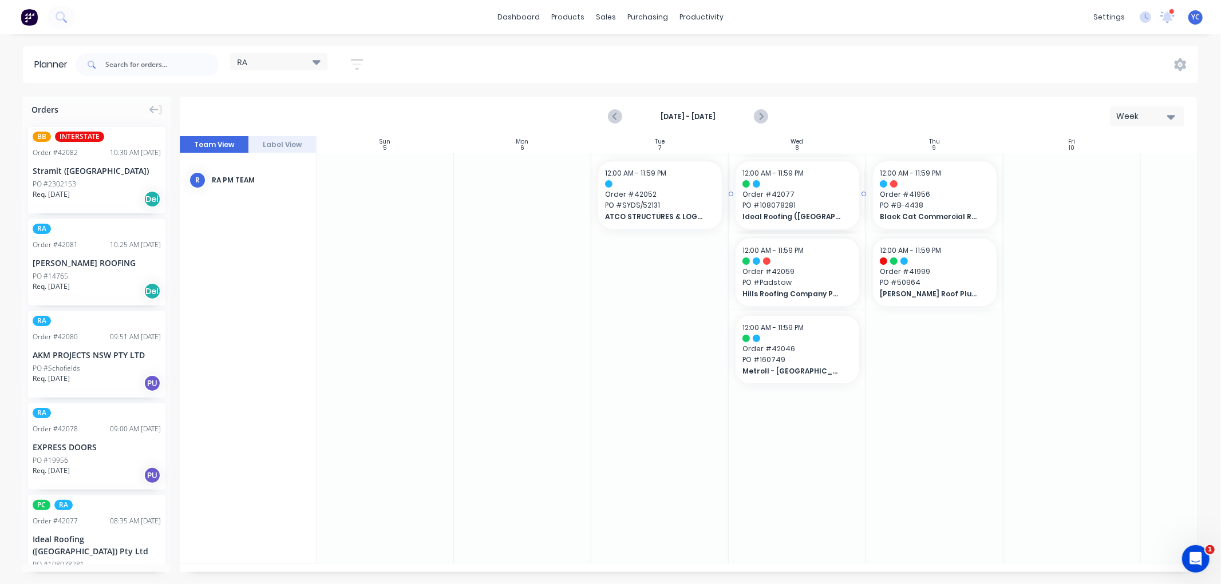
drag, startPoint x: 73, startPoint y: 516, endPoint x: 785, endPoint y: 422, distance: 718.3
click at [619, 115] on icon "Previous page" at bounding box center [616, 117] width 14 height 14
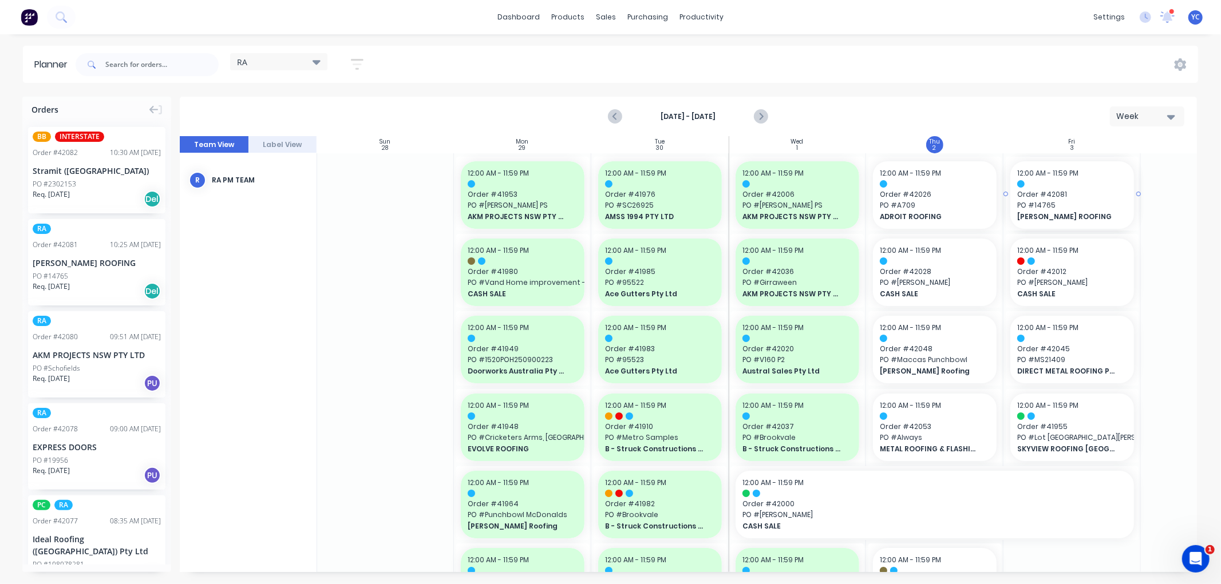
drag, startPoint x: 65, startPoint y: 262, endPoint x: 1029, endPoint y: 270, distance: 964.6
click at [767, 119] on icon "Next page" at bounding box center [761, 117] width 14 height 14
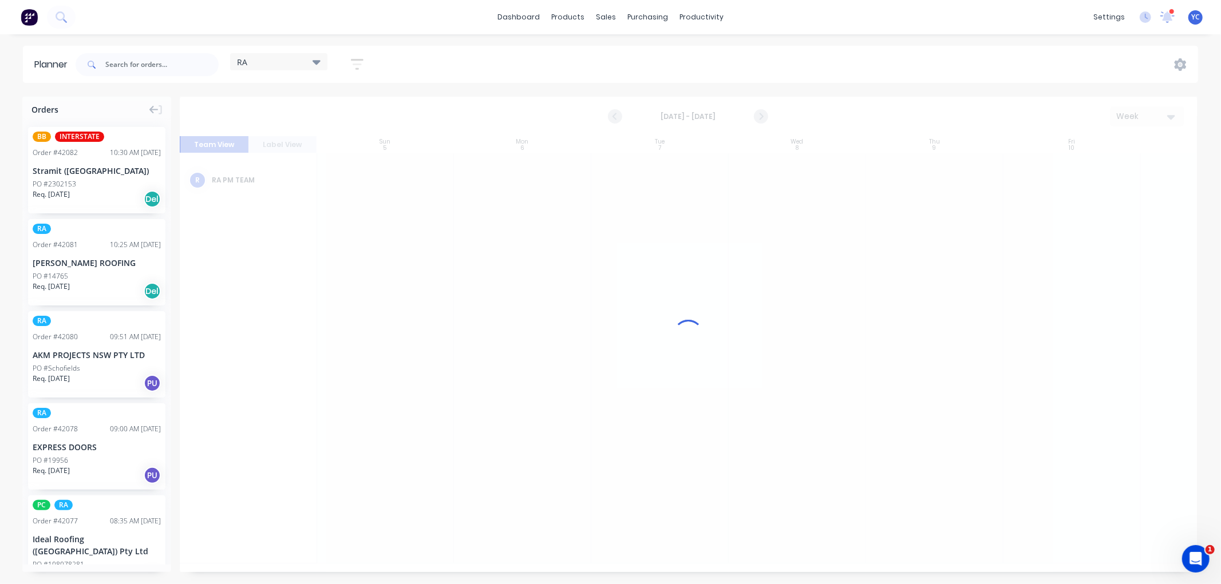
scroll to position [191, 0]
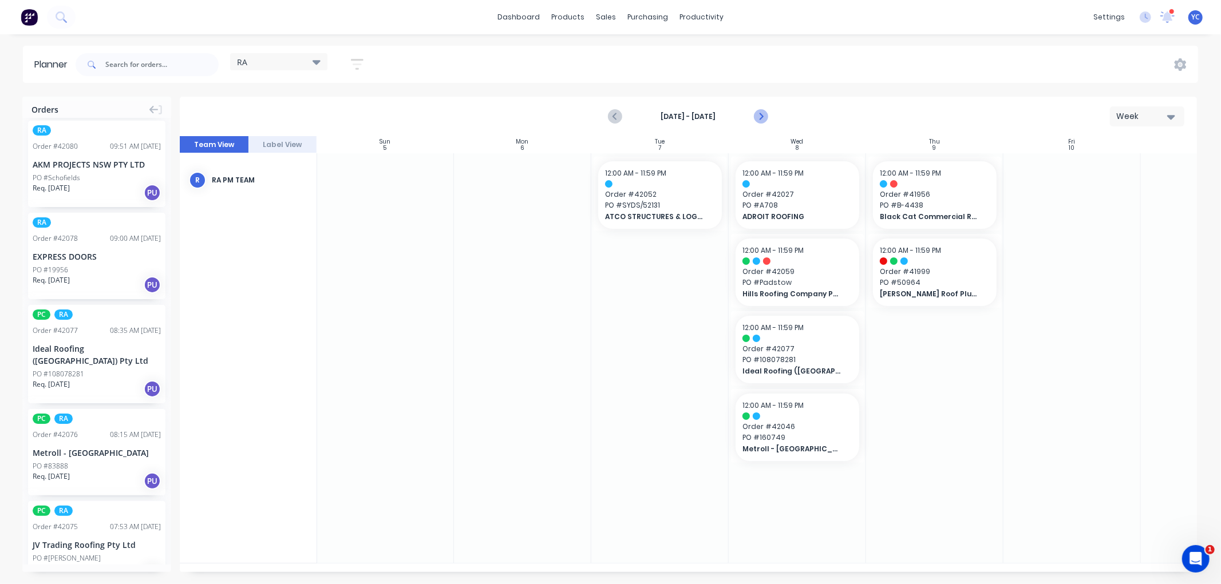
click at [764, 115] on icon "Next page" at bounding box center [761, 117] width 14 height 14
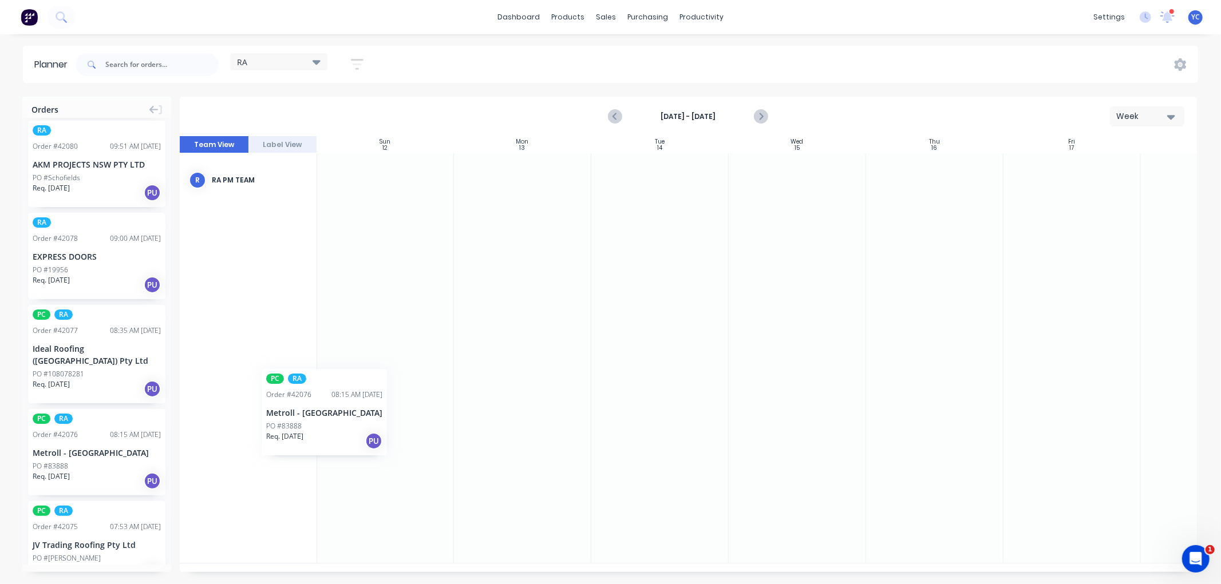
scroll to position [0, 0]
drag, startPoint x: 56, startPoint y: 444, endPoint x: 506, endPoint y: 268, distance: 483.0
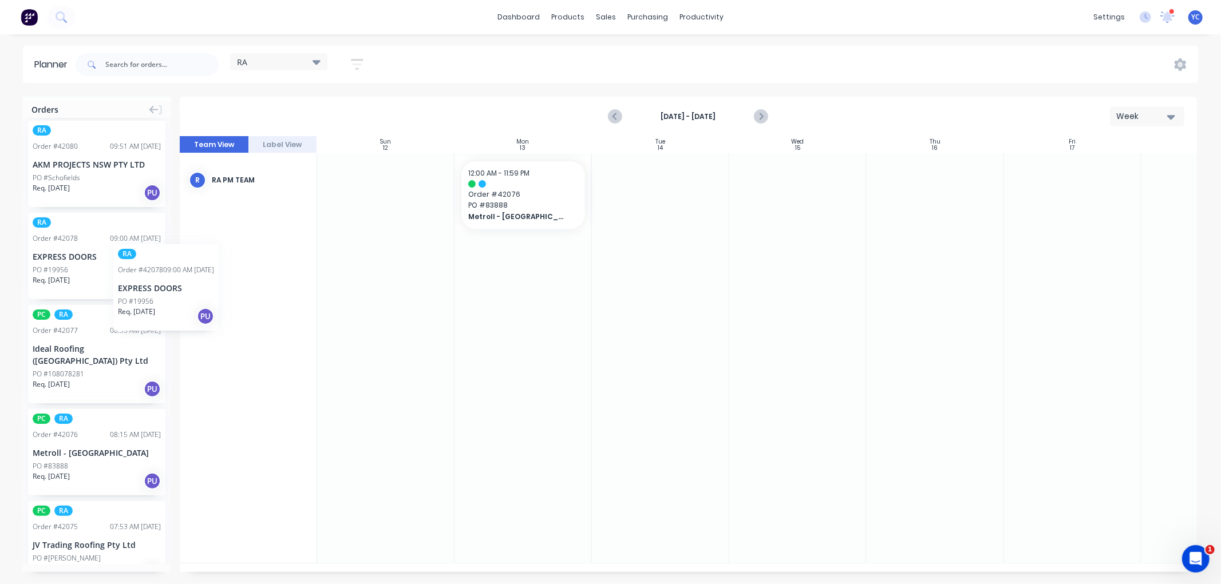
drag, startPoint x: 639, startPoint y: 207, endPoint x: 113, endPoint y: 236, distance: 526.3
click at [622, 113] on icon "Previous page" at bounding box center [616, 117] width 14 height 14
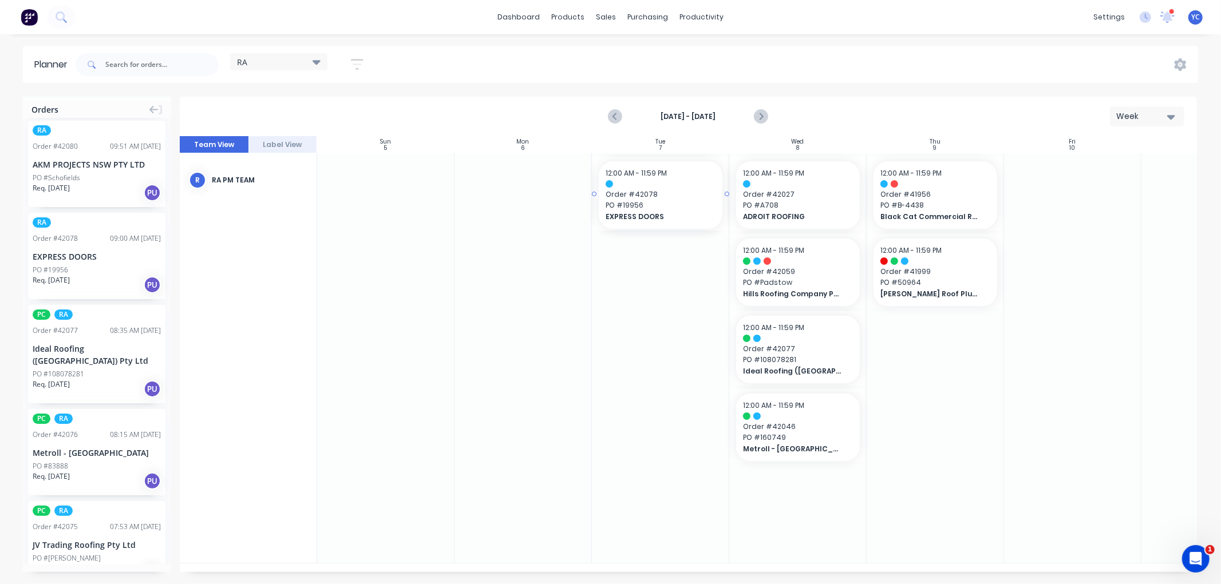
drag, startPoint x: 504, startPoint y: 274, endPoint x: 632, endPoint y: 277, distance: 128.3
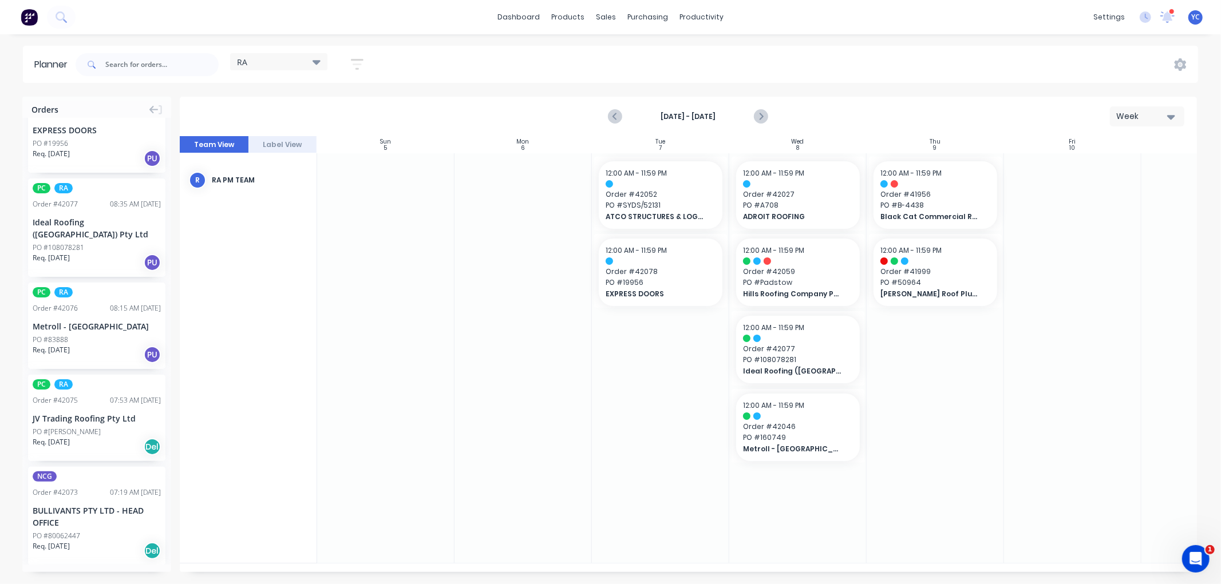
scroll to position [318, 0]
drag, startPoint x: 82, startPoint y: 397, endPoint x: 634, endPoint y: 326, distance: 556.9
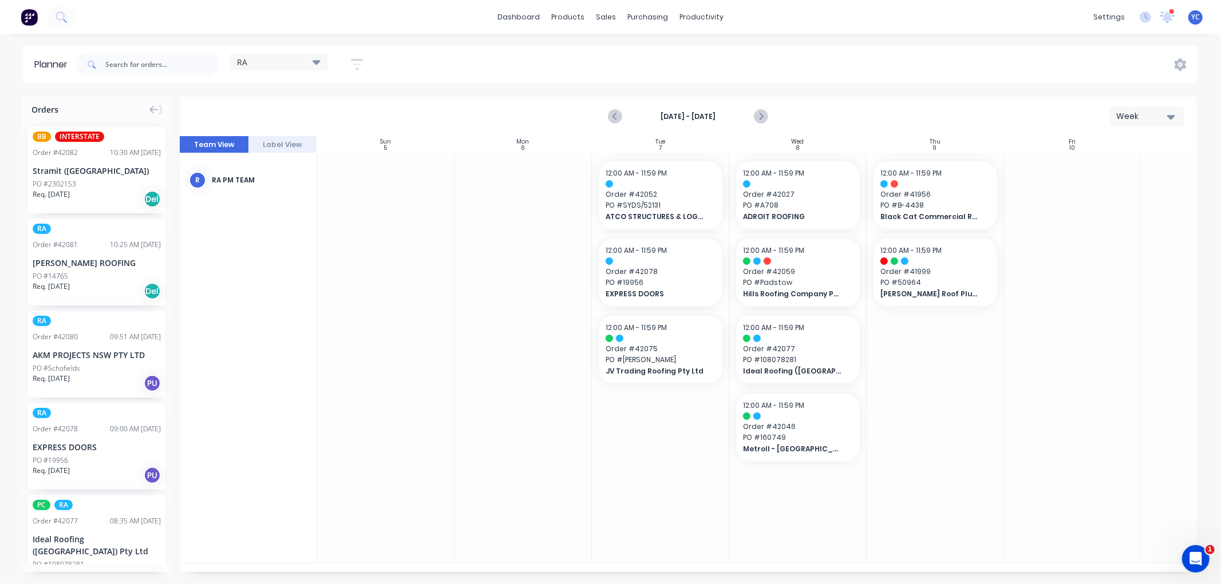
scroll to position [127, 0]
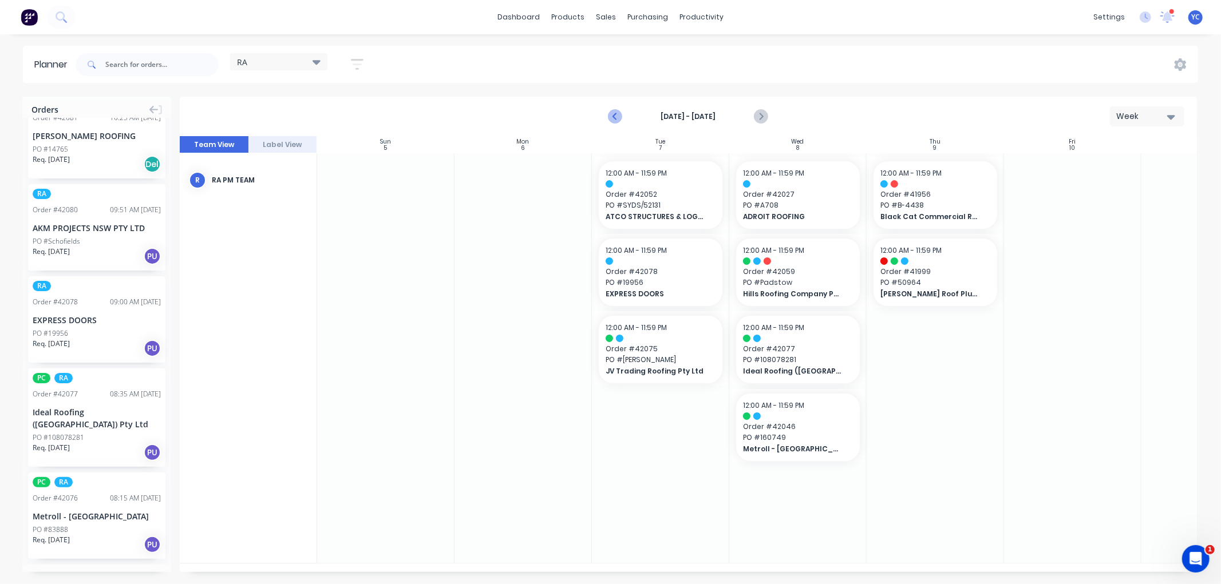
click at [615, 112] on icon "Previous page" at bounding box center [616, 117] width 14 height 14
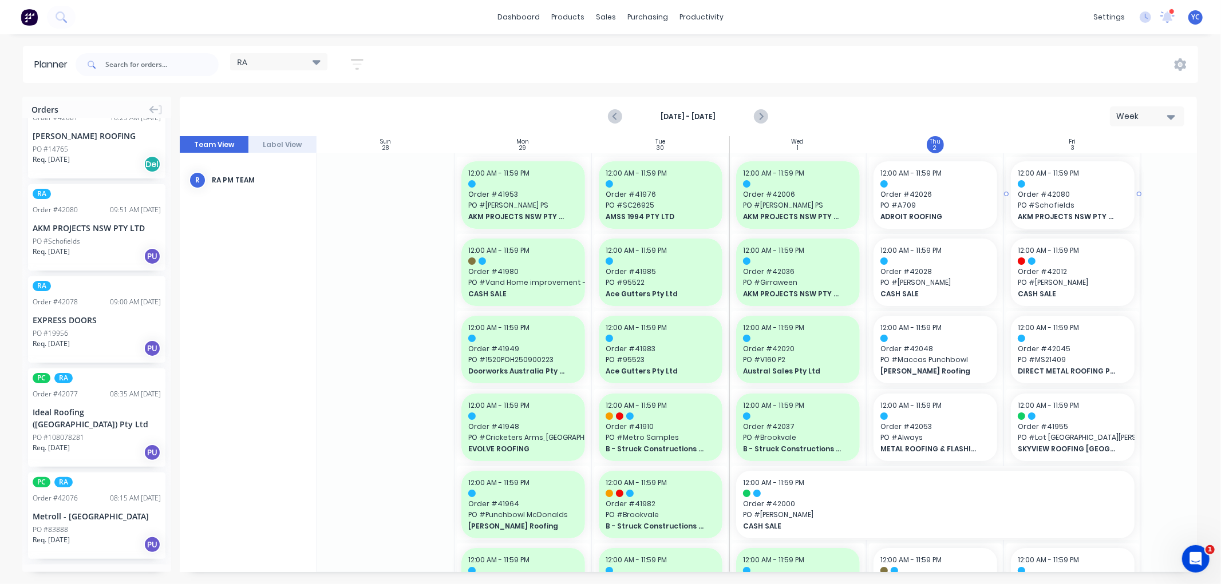
drag, startPoint x: 84, startPoint y: 226, endPoint x: 1015, endPoint y: 254, distance: 931.8
click at [717, 101] on div "Delivery Scheduling" at bounding box center [741, 101] width 72 height 10
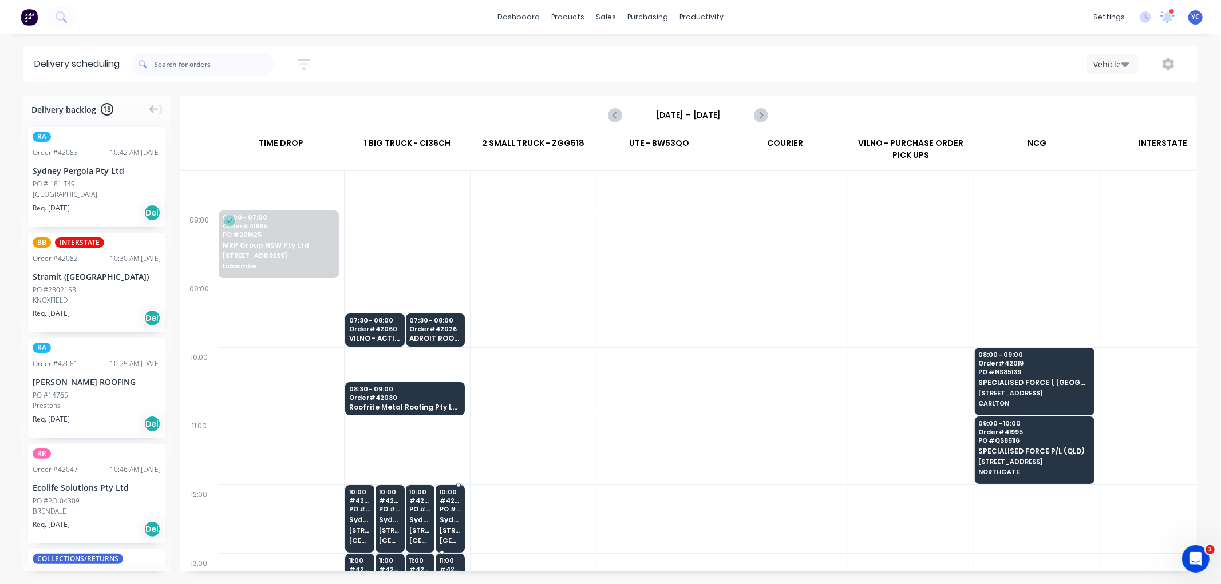
scroll to position [127, 1]
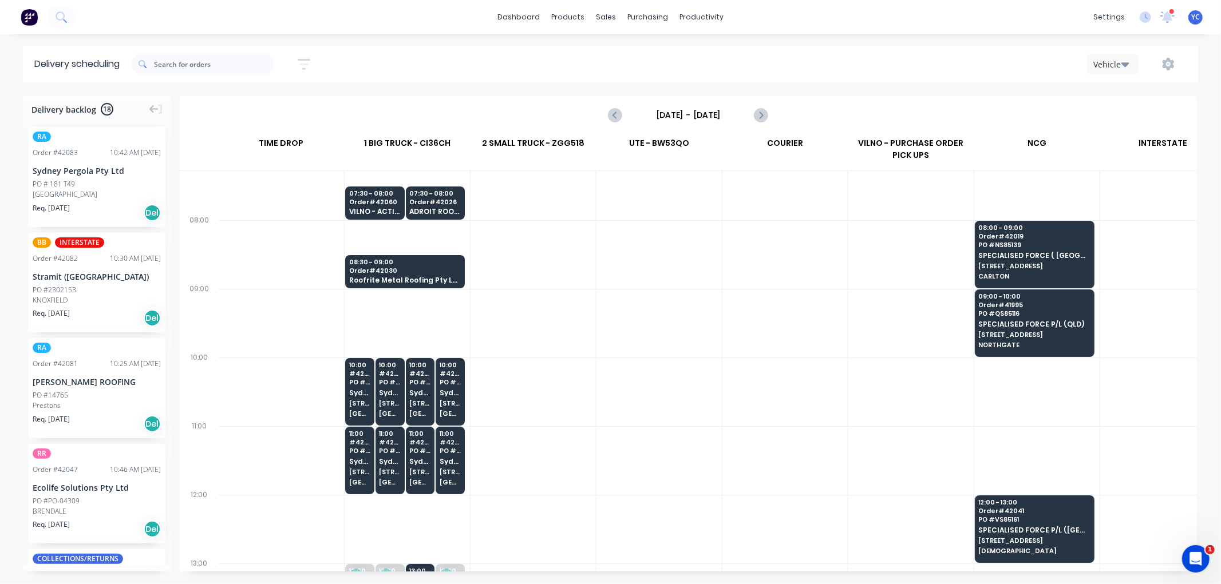
click at [814, 110] on div "[DATE] - [DATE]" at bounding box center [688, 114] width 1015 height 35
click at [1172, 64] on icon "button" at bounding box center [1169, 64] width 12 height 13
click at [1142, 92] on div "Run Sheet" at bounding box center [1132, 94] width 88 height 17
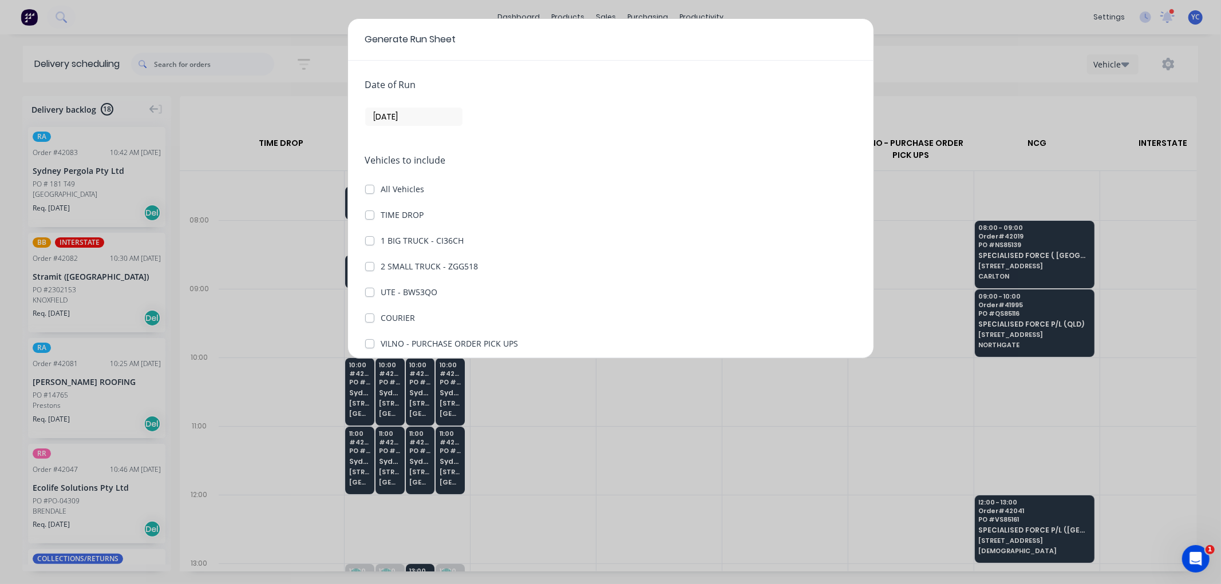
click at [381, 215] on label "TIME DROP" at bounding box center [402, 215] width 43 height 12
click at [368, 215] on DROP "TIME DROP" at bounding box center [369, 214] width 9 height 11
checkbox DROP "true"
click at [381, 239] on label "1 BIG TRUCK - CI36CH" at bounding box center [422, 241] width 83 height 12
click at [368, 239] on CI36CH "1 BIG TRUCK - CI36CH" at bounding box center [369, 240] width 9 height 11
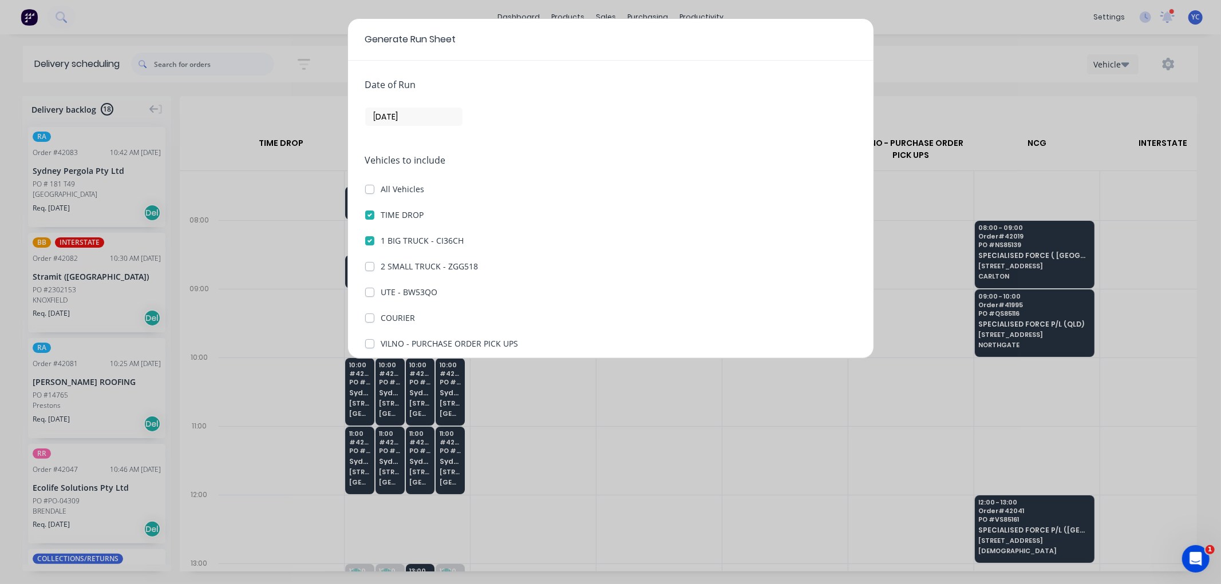
checkbox CI36CH "true"
click at [368, 259] on div "Vehicles to include All Vehicles TIME DROP 1 BIG TRUCK - CI36CH 2 SMALL TRUCK -…" at bounding box center [610, 290] width 491 height 274
click at [381, 264] on label "2 SMALL TRUCK - ZGG518" at bounding box center [429, 266] width 97 height 12
click at [374, 264] on ZGG518 "2 SMALL TRUCK - ZGG518" at bounding box center [369, 265] width 9 height 11
checkbox ZGG518 "true"
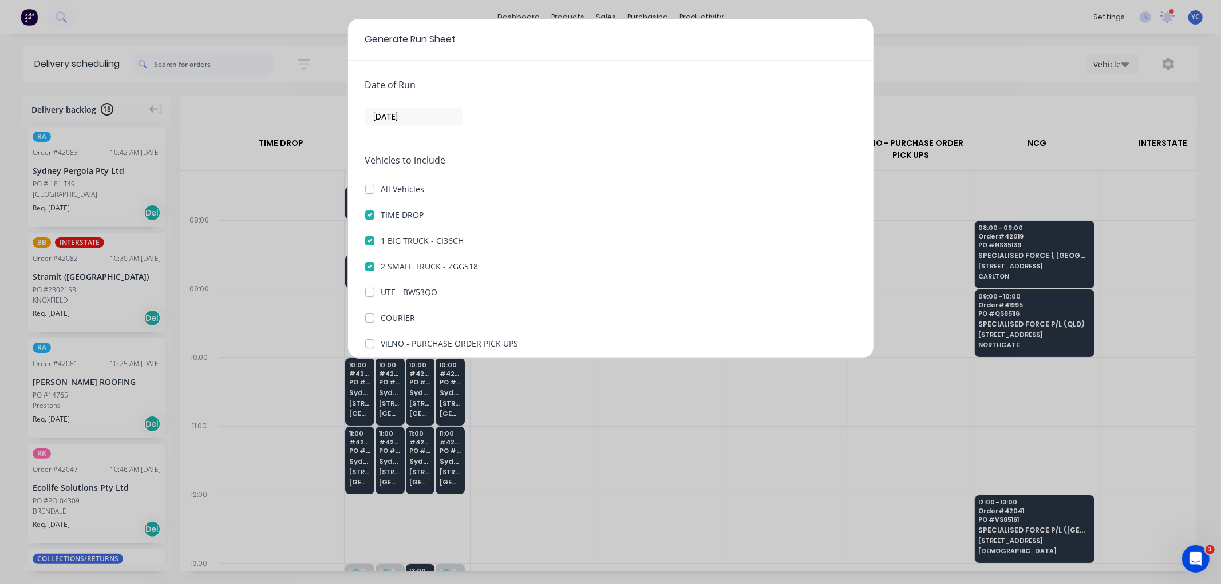
click at [381, 315] on label "COURIER" at bounding box center [398, 318] width 34 height 12
click at [370, 315] on input "COURIER" at bounding box center [369, 317] width 9 height 11
checkbox input "true"
click at [419, 104] on div "Date of Run [DATE]" at bounding box center [610, 102] width 491 height 48
click at [396, 124] on label "[DATE]" at bounding box center [413, 117] width 97 height 18
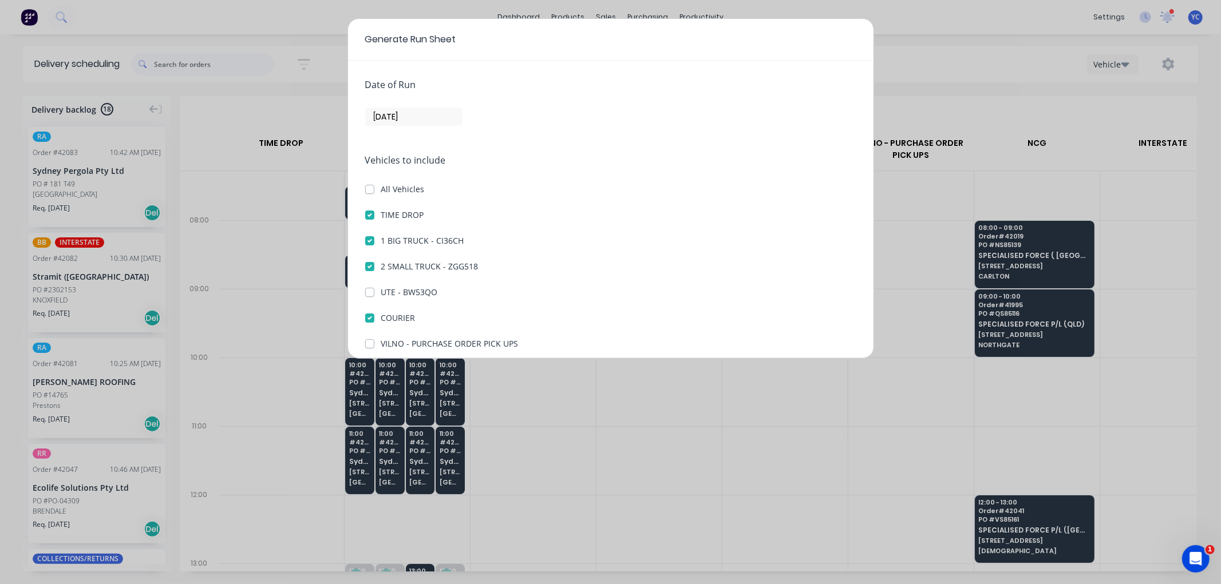
click at [396, 124] on input "[DATE]" at bounding box center [414, 116] width 96 height 17
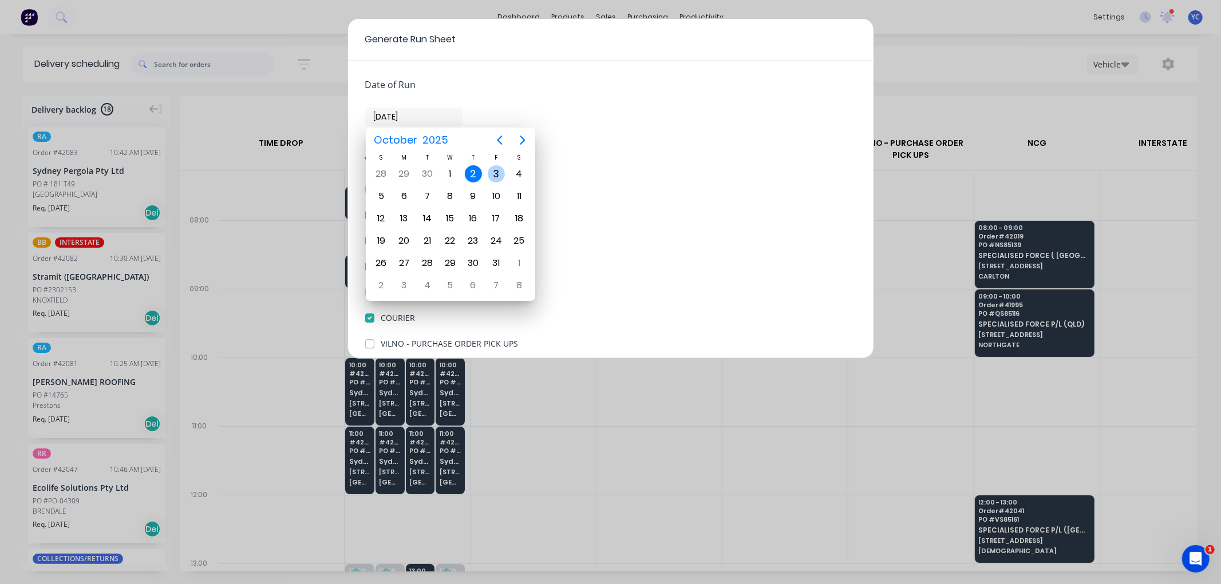
click at [493, 172] on div "3" at bounding box center [496, 173] width 17 height 17
type input "[DATE]"
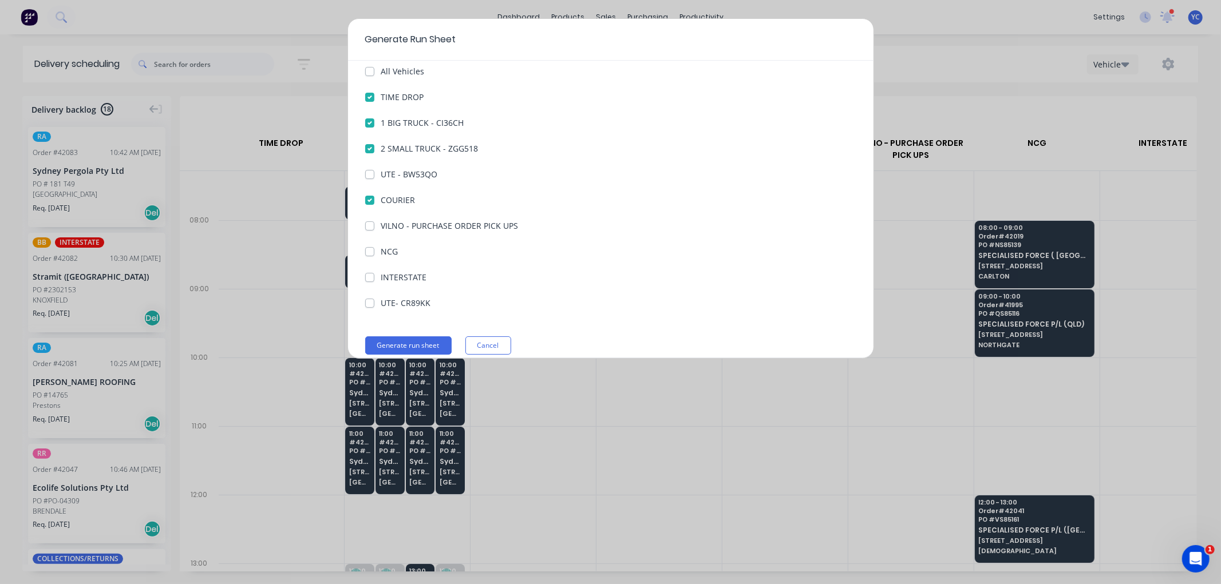
scroll to position [132, 0]
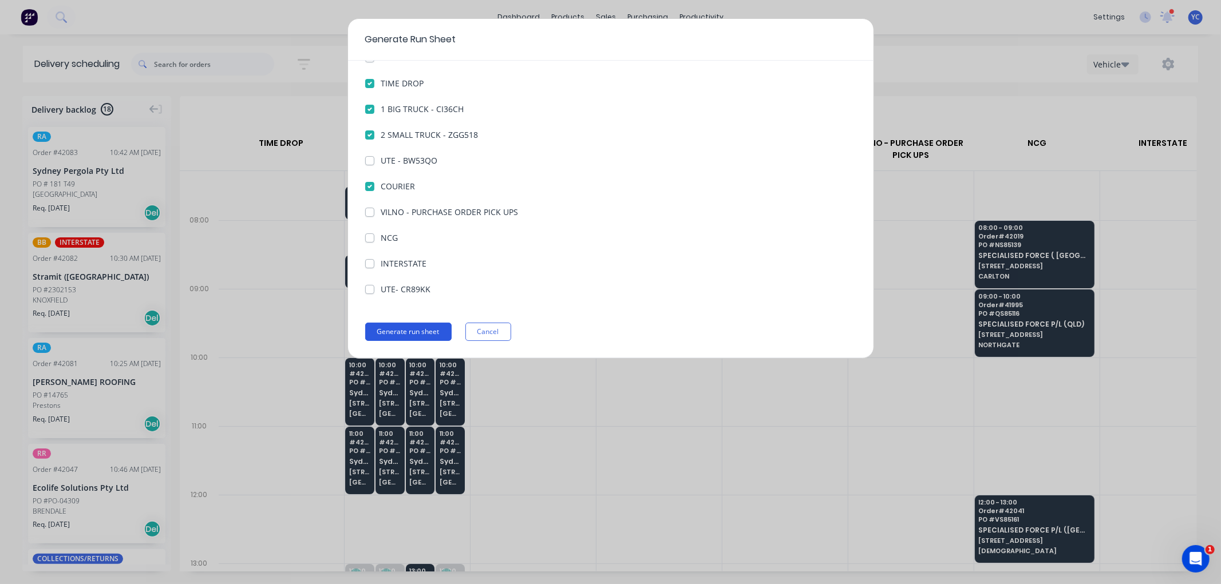
click at [415, 327] on button "Generate run sheet" at bounding box center [408, 332] width 86 height 18
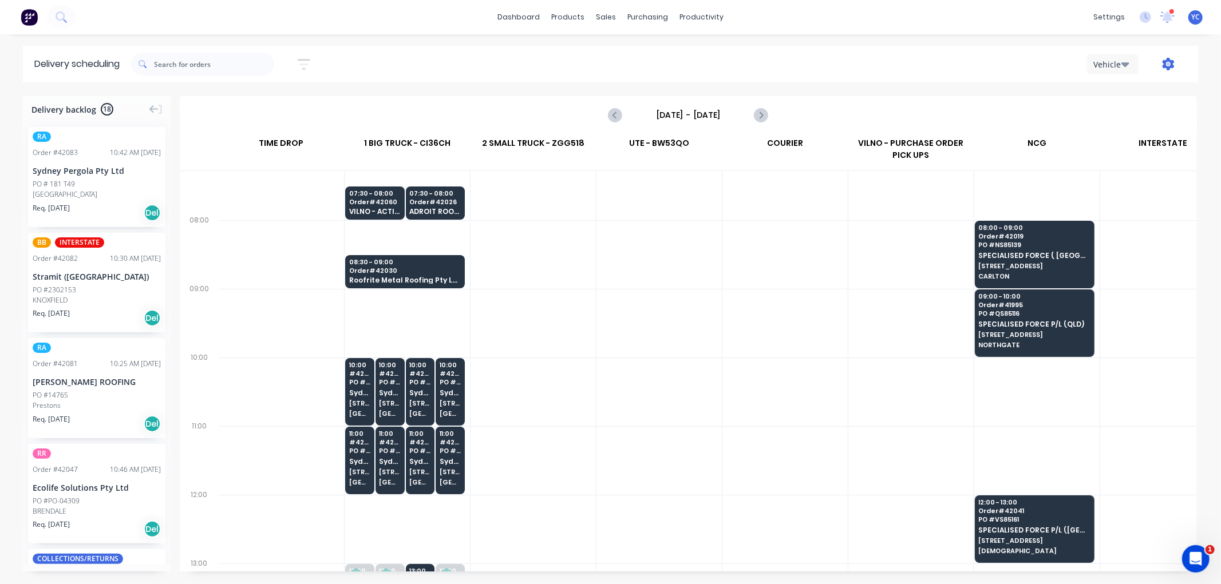
click at [1169, 64] on icon "button" at bounding box center [1168, 63] width 3 height 3
click at [931, 79] on div "Sort by Most recent Created date Required date Order number Customer name Most …" at bounding box center [664, 64] width 1067 height 32
click at [758, 110] on icon "Next page" at bounding box center [761, 115] width 14 height 14
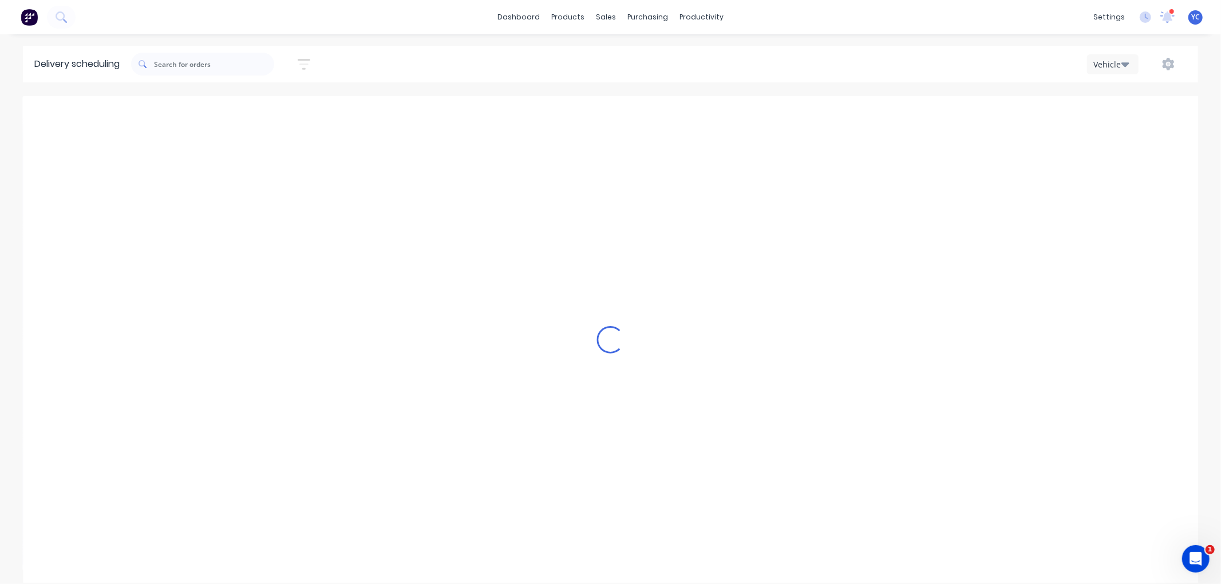
type input "[DATE] - [DATE]"
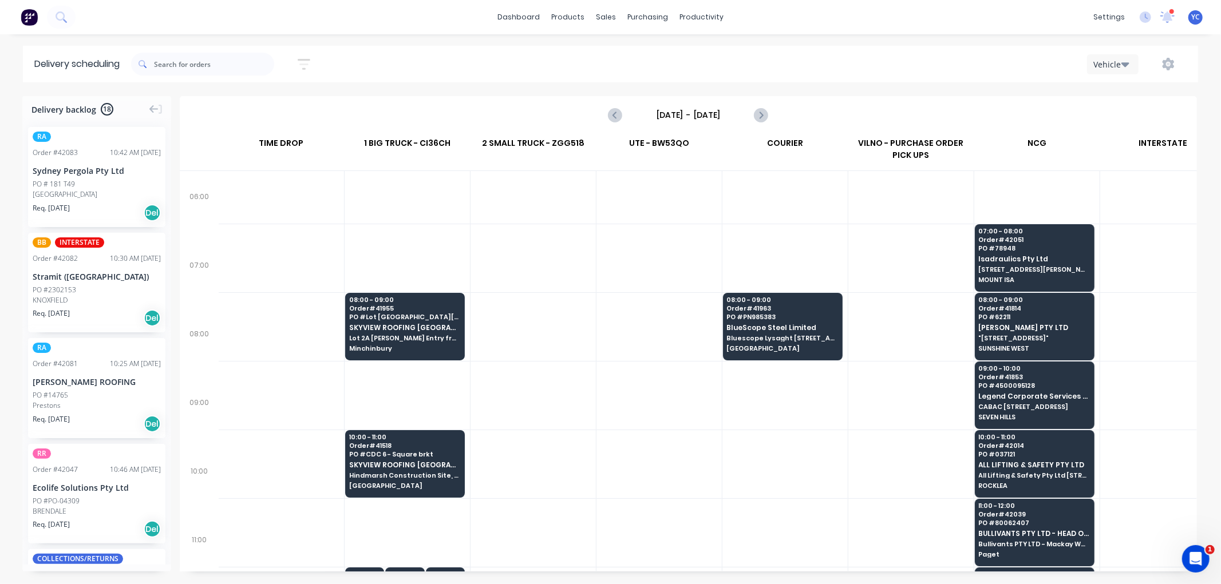
scroll to position [0, 1]
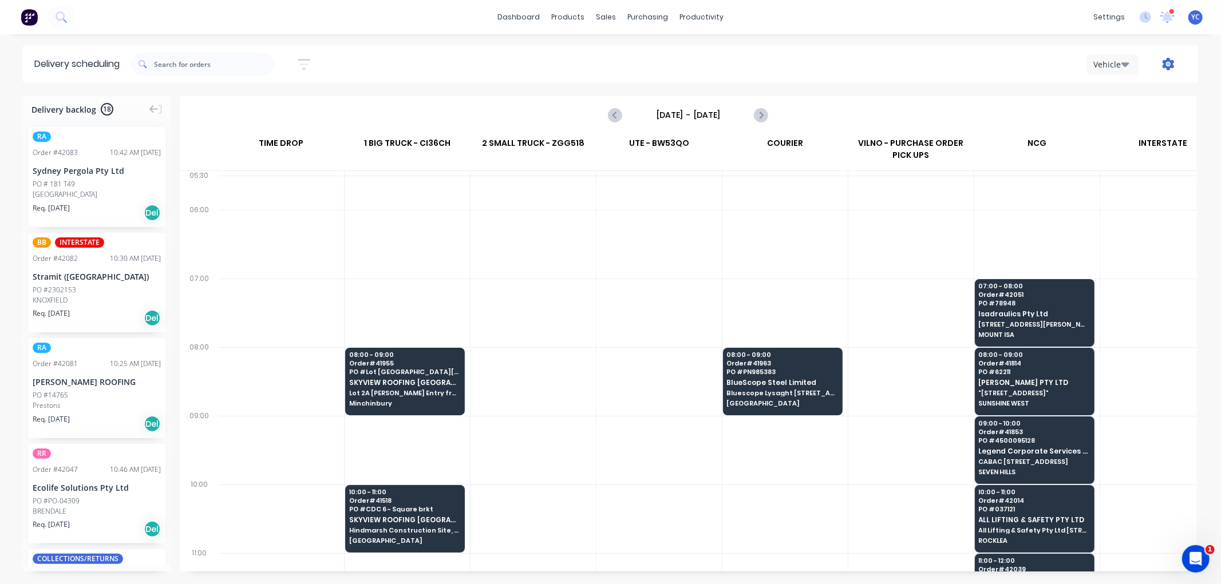
click at [1170, 61] on icon "button" at bounding box center [1169, 64] width 12 height 13
click at [1116, 99] on div "Run Sheet" at bounding box center [1132, 94] width 88 height 17
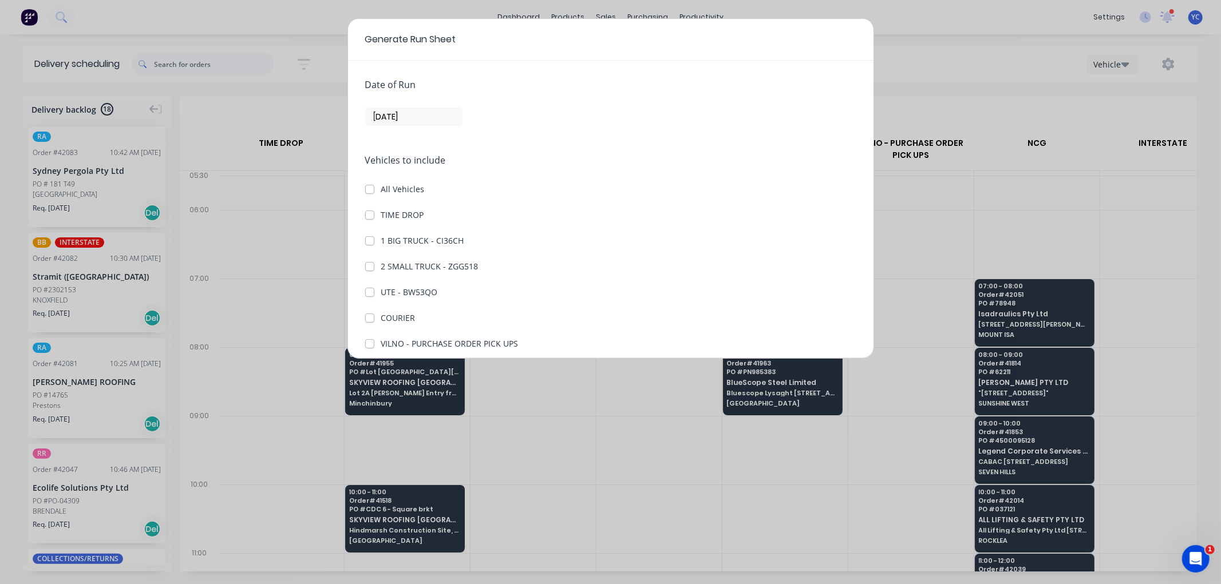
click at [381, 237] on label "1 BIG TRUCK - CI36CH" at bounding box center [422, 241] width 83 height 12
click at [368, 237] on CI36CH "1 BIG TRUCK - CI36CH" at bounding box center [369, 240] width 9 height 11
checkbox CI36CH "true"
click at [381, 317] on label "COURIER" at bounding box center [398, 318] width 34 height 12
click at [369, 317] on input "COURIER" at bounding box center [369, 317] width 9 height 11
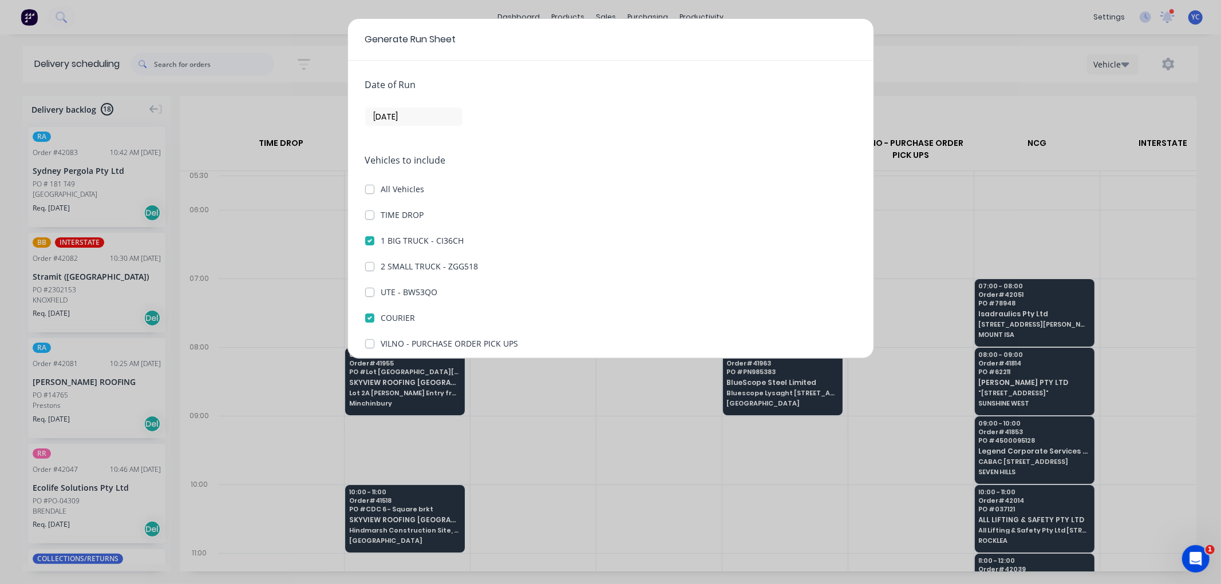
checkbox input "true"
click at [392, 113] on input "[DATE]" at bounding box center [414, 116] width 96 height 17
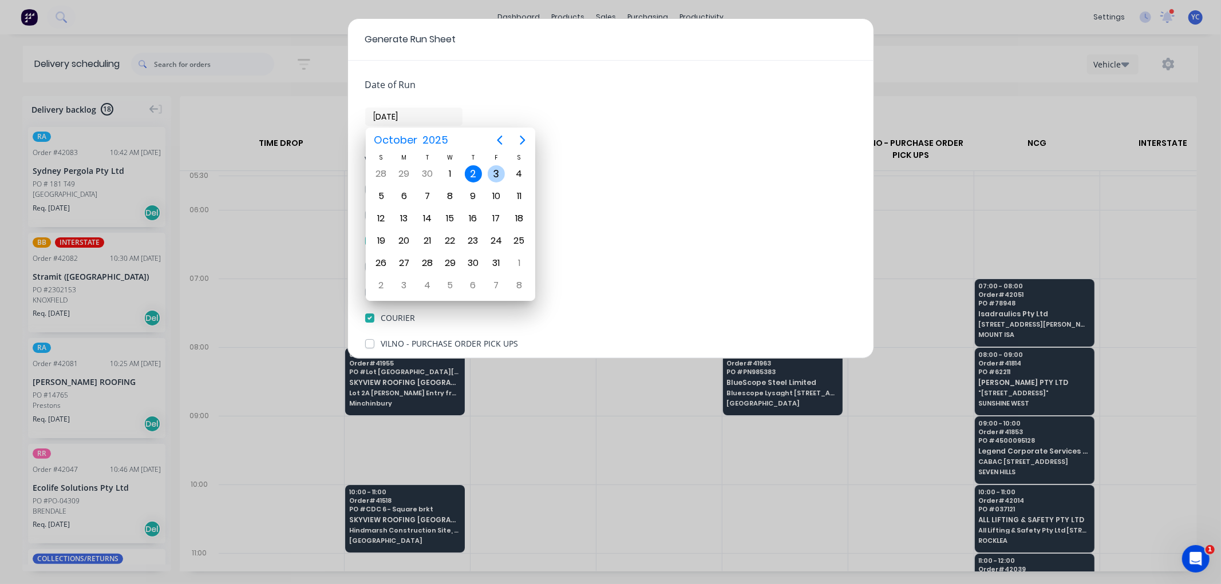
click at [494, 170] on div "3" at bounding box center [496, 173] width 17 height 17
type input "[DATE]"
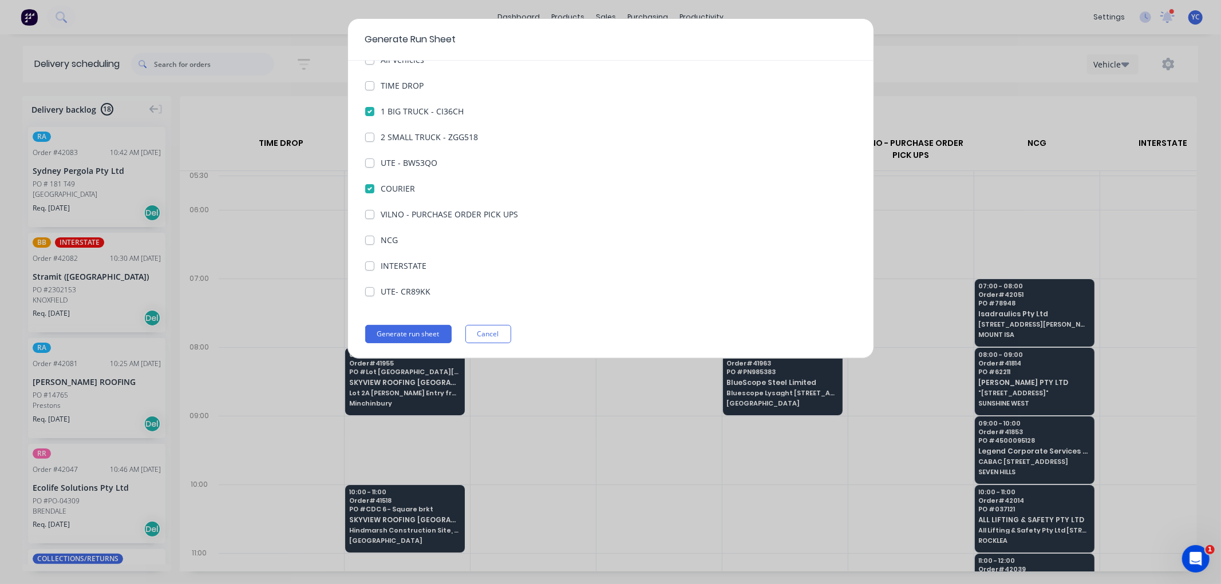
scroll to position [132, 0]
click at [397, 324] on button "Generate run sheet" at bounding box center [408, 332] width 86 height 18
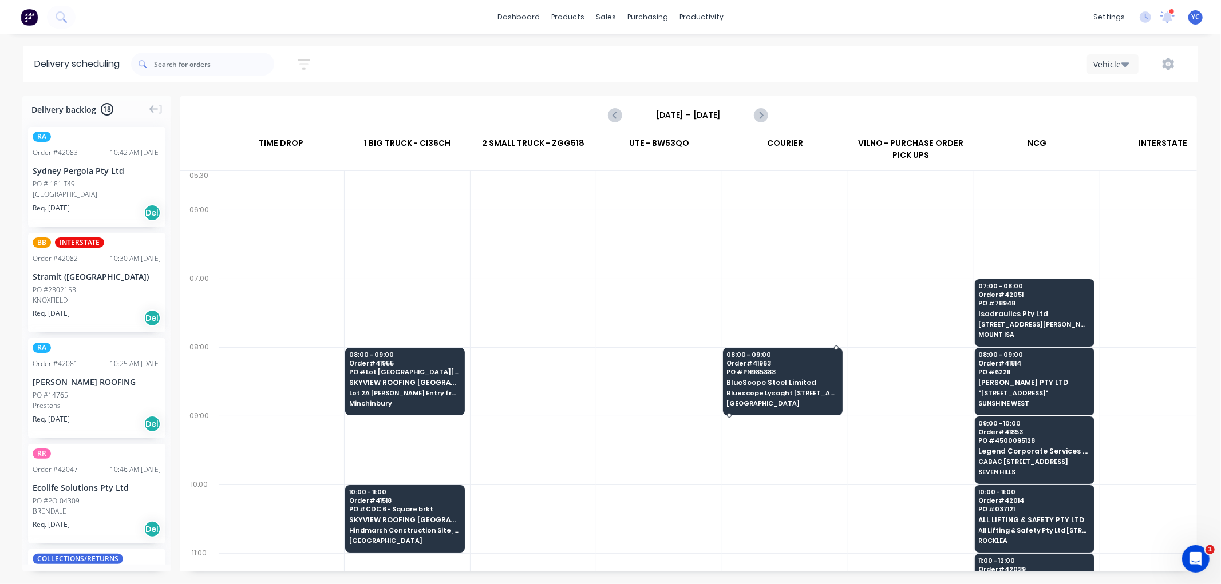
click at [809, 397] on div "08:00 - 09:00 Order # 41963 PO # PN985383 BlueScope Steel Limited Bluescope Lys…" at bounding box center [783, 380] width 118 height 64
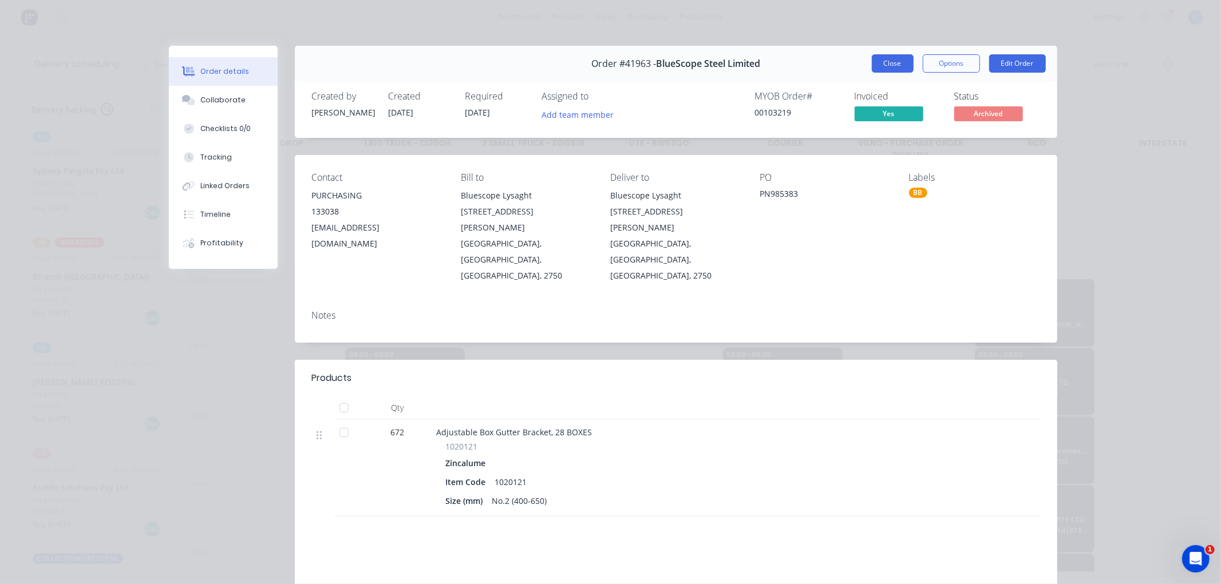
click at [879, 65] on button "Close" at bounding box center [893, 63] width 42 height 18
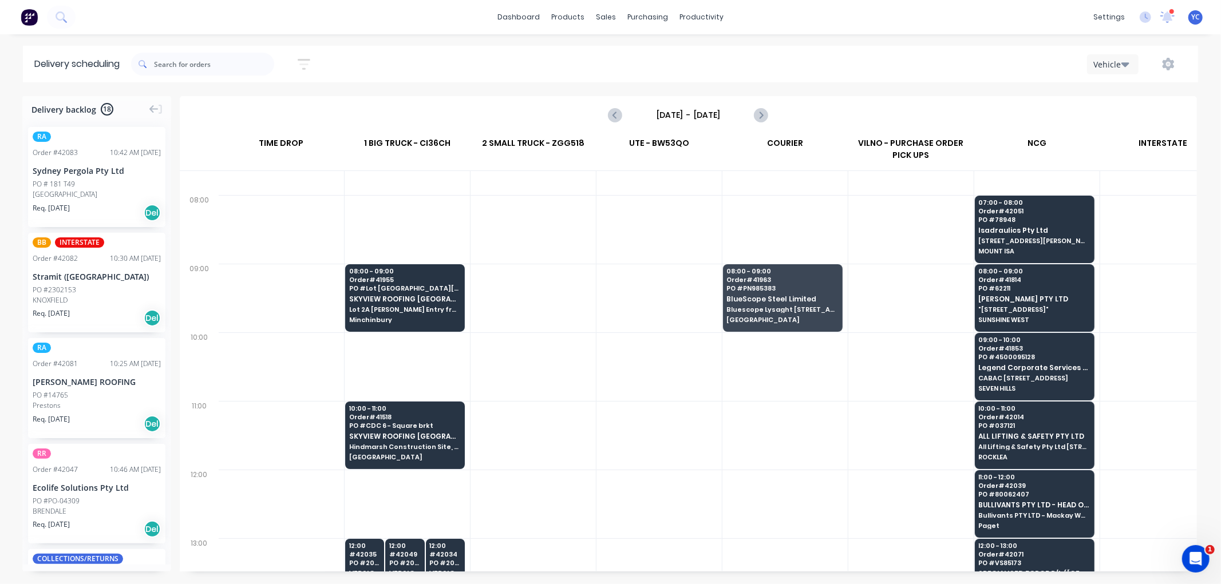
scroll to position [64, 1]
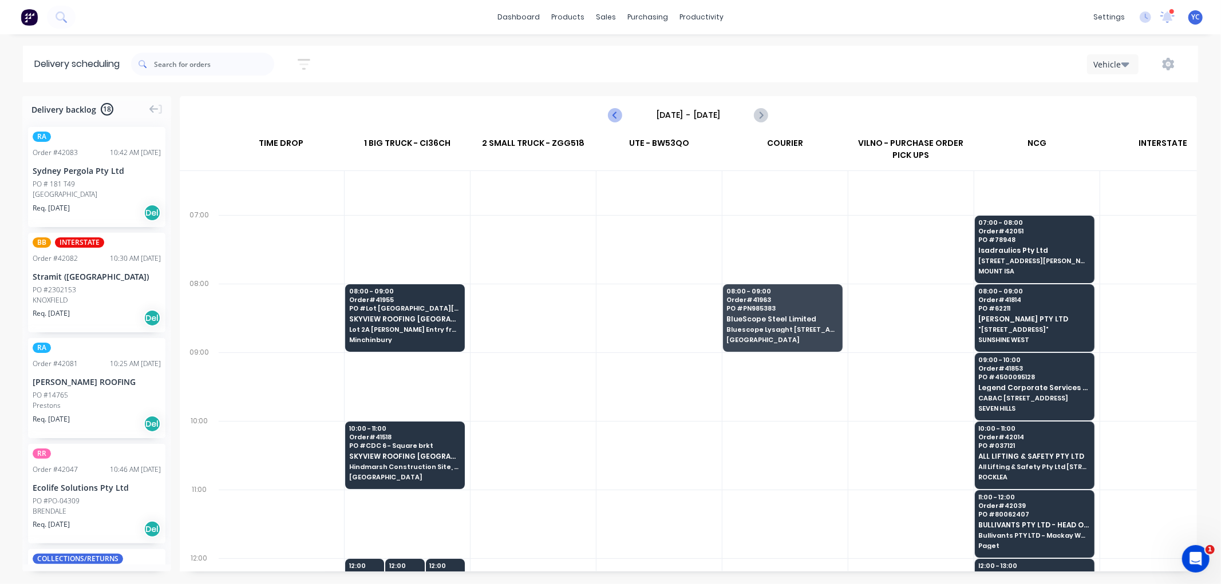
click at [616, 111] on icon "Previous page" at bounding box center [616, 115] width 14 height 14
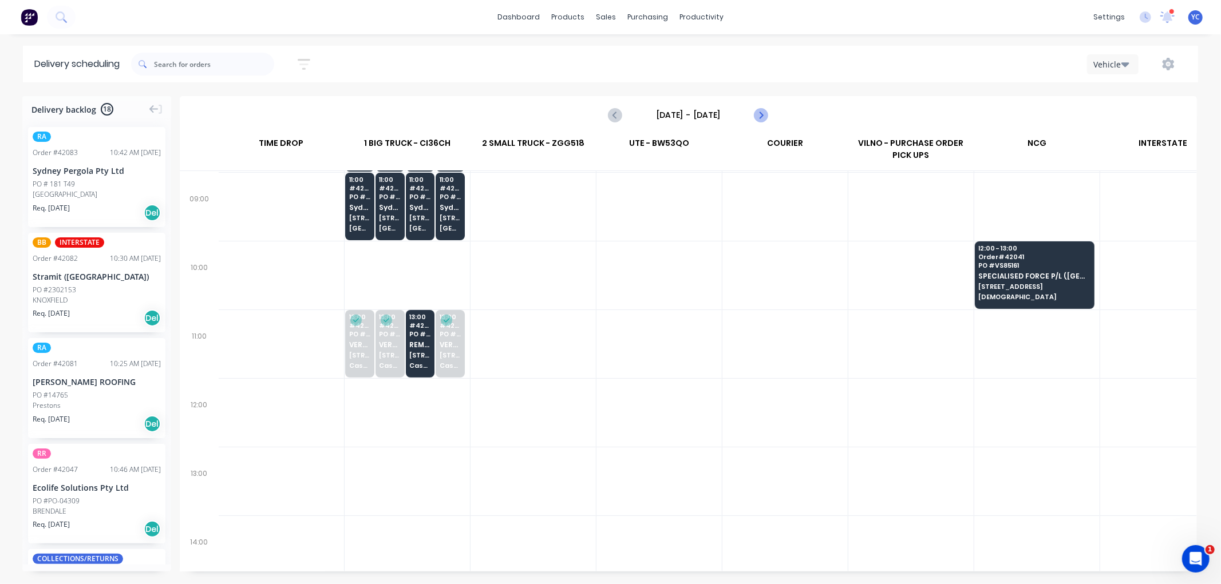
scroll to position [127, 1]
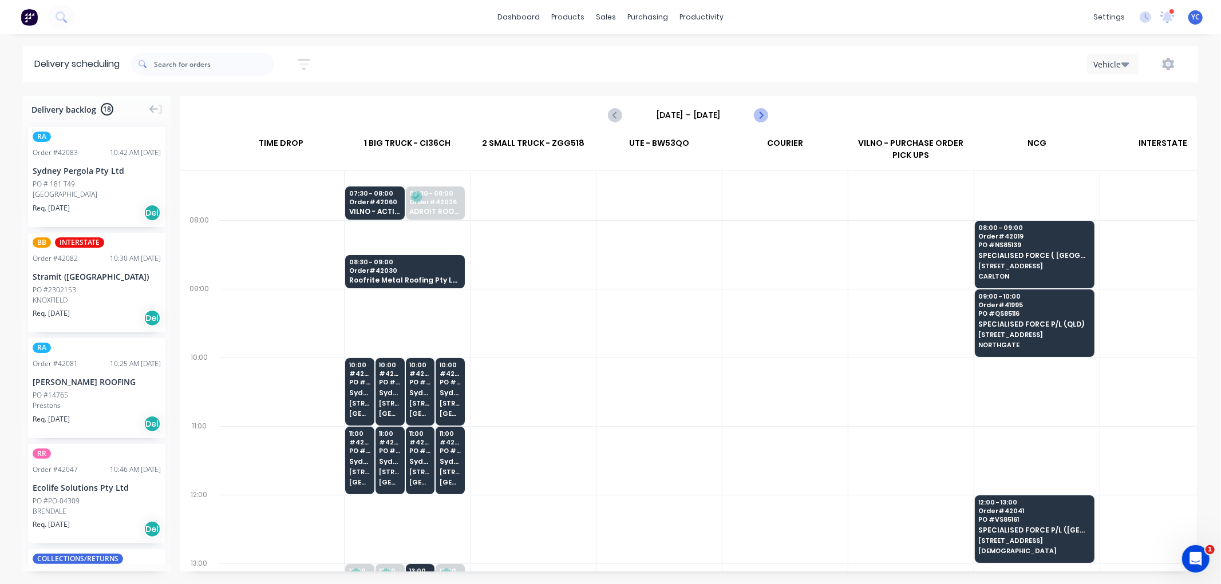
click at [763, 109] on icon "Next page" at bounding box center [761, 115] width 14 height 14
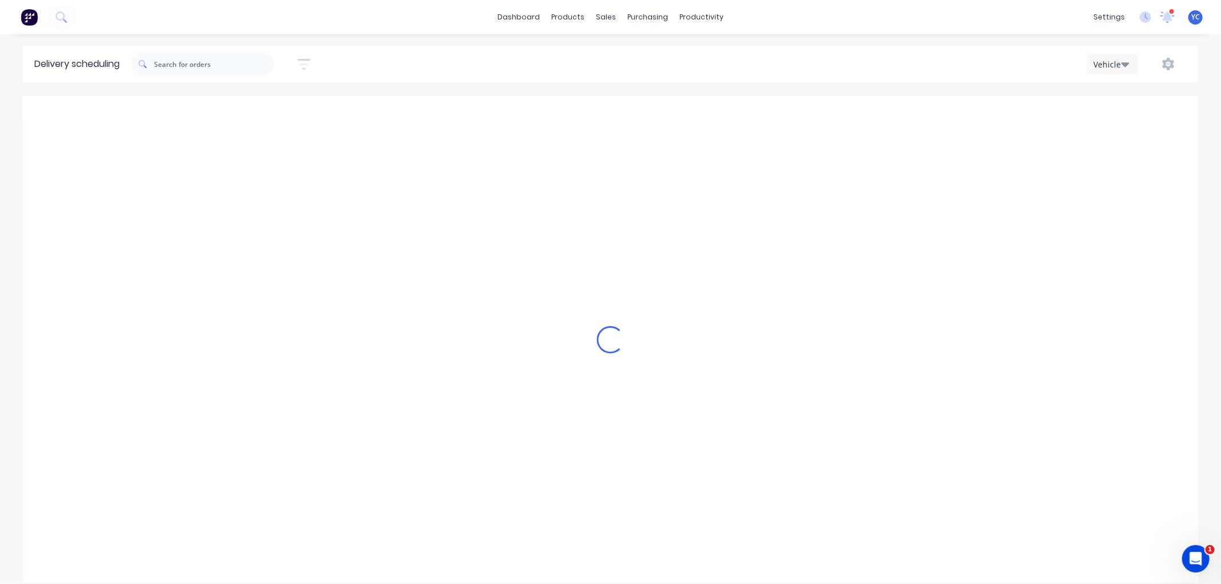
type input "[DATE] - [DATE]"
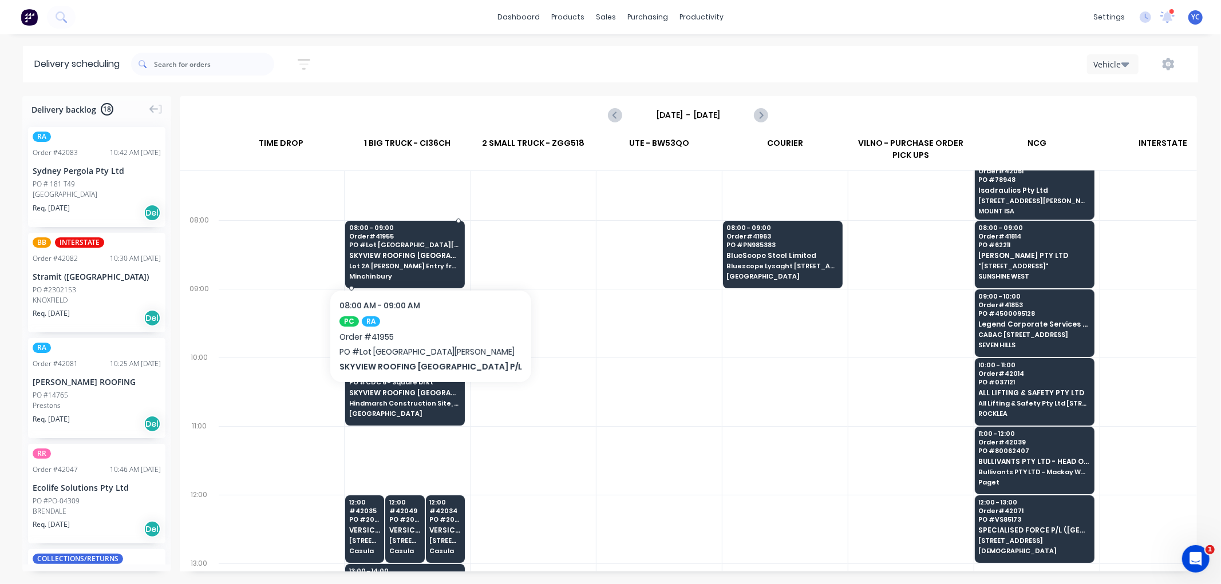
click at [451, 259] on div "08:00 - 09:00 Order # 41955 PO # Lot 2A [PERSON_NAME] SKYVIEW ROOFING [GEOGRAPH…" at bounding box center [405, 253] width 118 height 64
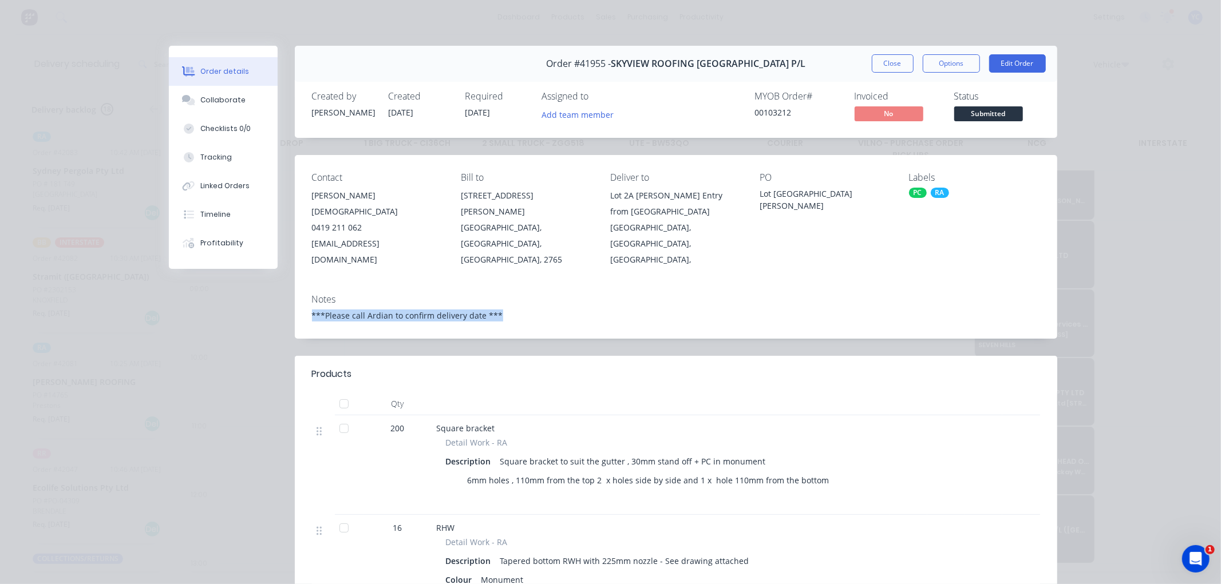
drag, startPoint x: 495, startPoint y: 293, endPoint x: 282, endPoint y: 298, distance: 212.5
click at [282, 298] on div "Order #41955 - SKYVIEW ROOFING [GEOGRAPHIC_DATA] P/L Close Options Edit Order C…" at bounding box center [613, 432] width 888 height 773
click at [890, 64] on button "Close" at bounding box center [893, 63] width 42 height 18
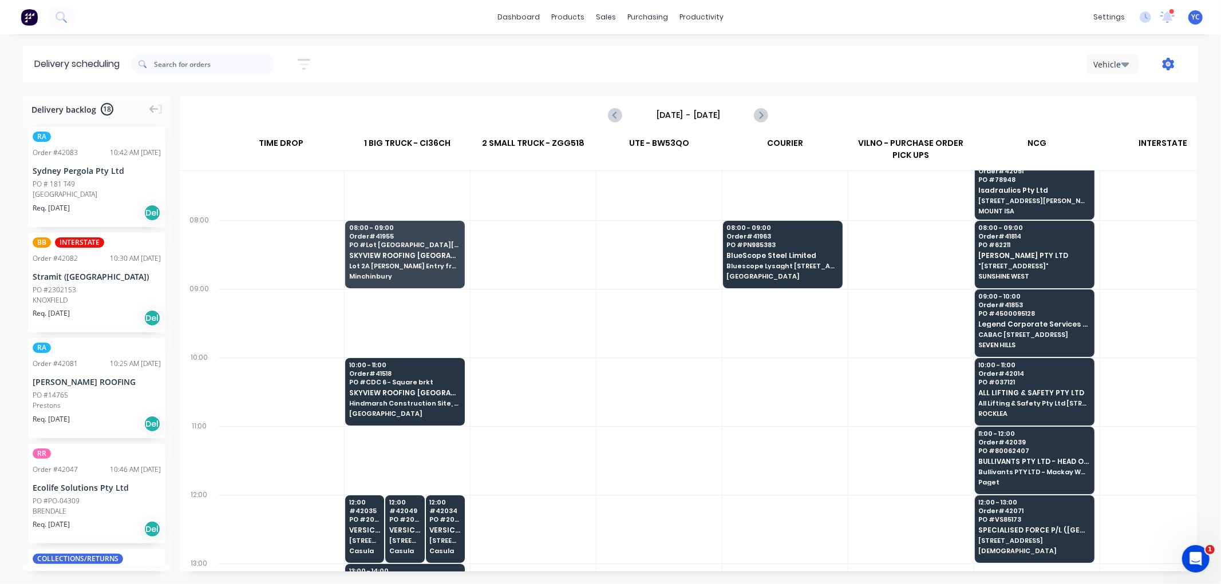
click at [1169, 64] on icon "button" at bounding box center [1168, 63] width 3 height 3
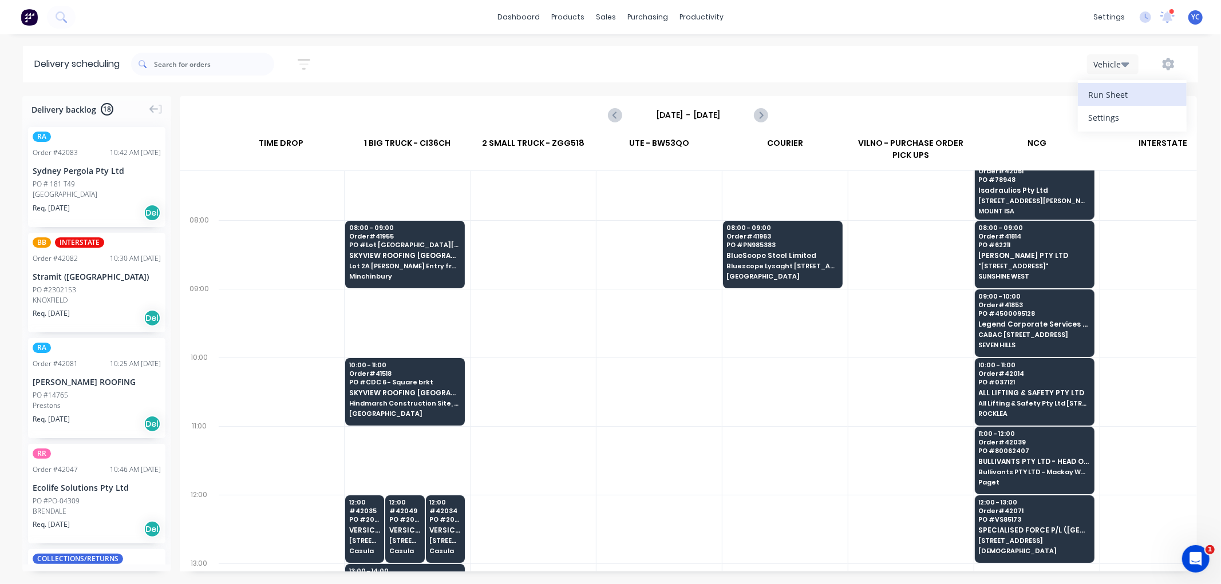
click at [1137, 92] on div "Run Sheet" at bounding box center [1132, 94] width 88 height 17
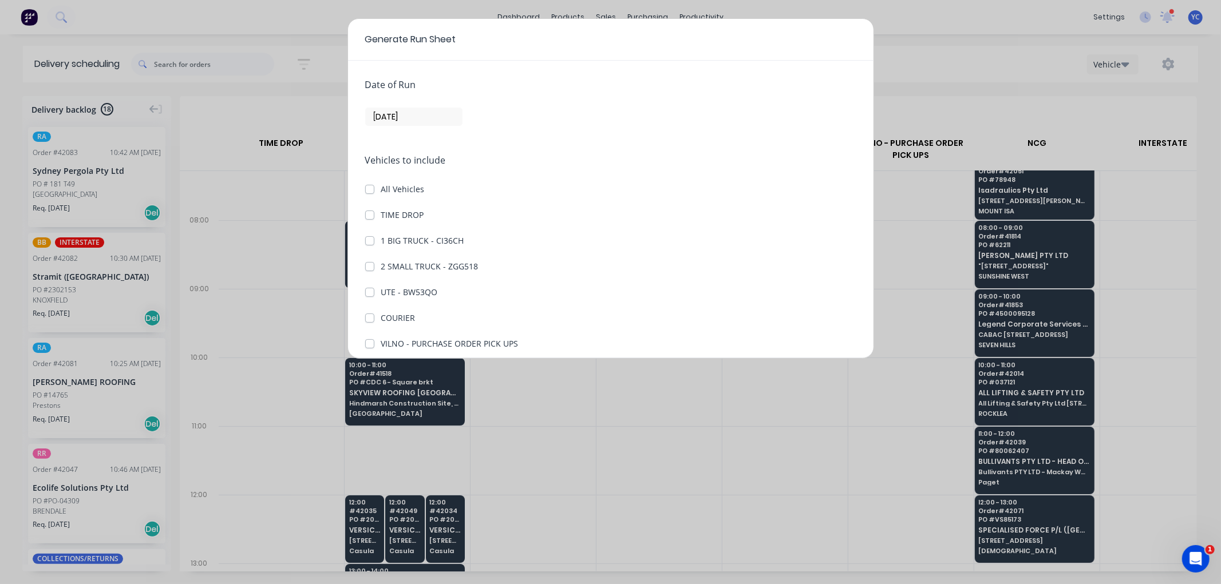
click at [381, 239] on label "1 BIG TRUCK - CI36CH" at bounding box center [422, 241] width 83 height 12
click at [368, 239] on CI36CH "1 BIG TRUCK - CI36CH" at bounding box center [369, 240] width 9 height 11
checkbox CI36CH "true"
click at [380, 115] on input "[DATE]" at bounding box center [414, 116] width 96 height 17
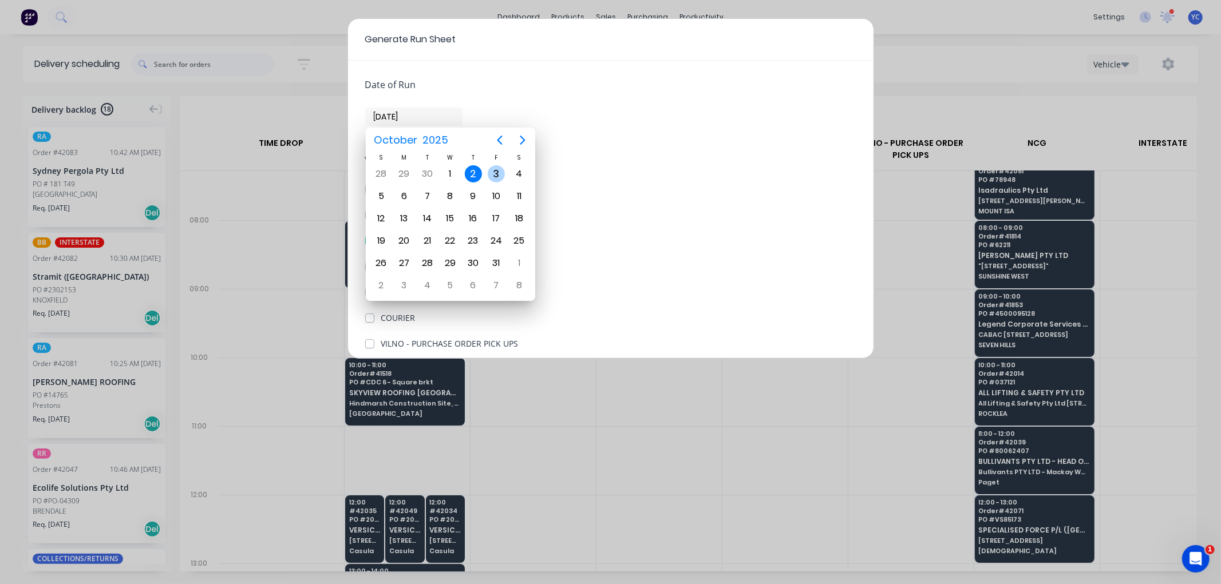
click at [499, 174] on div "3" at bounding box center [496, 173] width 17 height 17
type input "[DATE]"
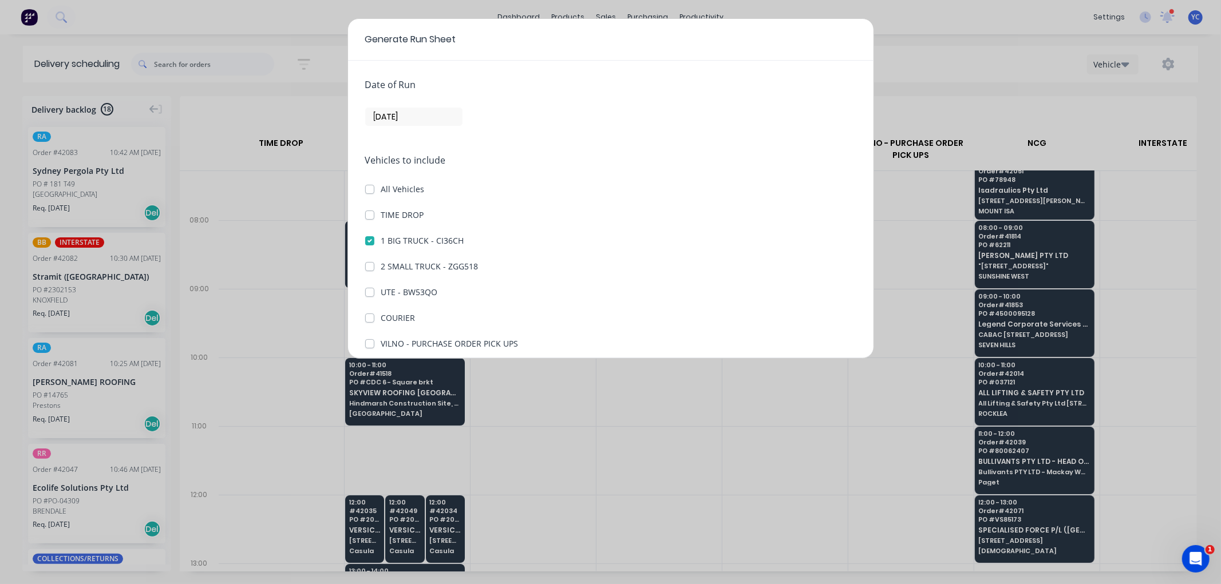
scroll to position [132, 0]
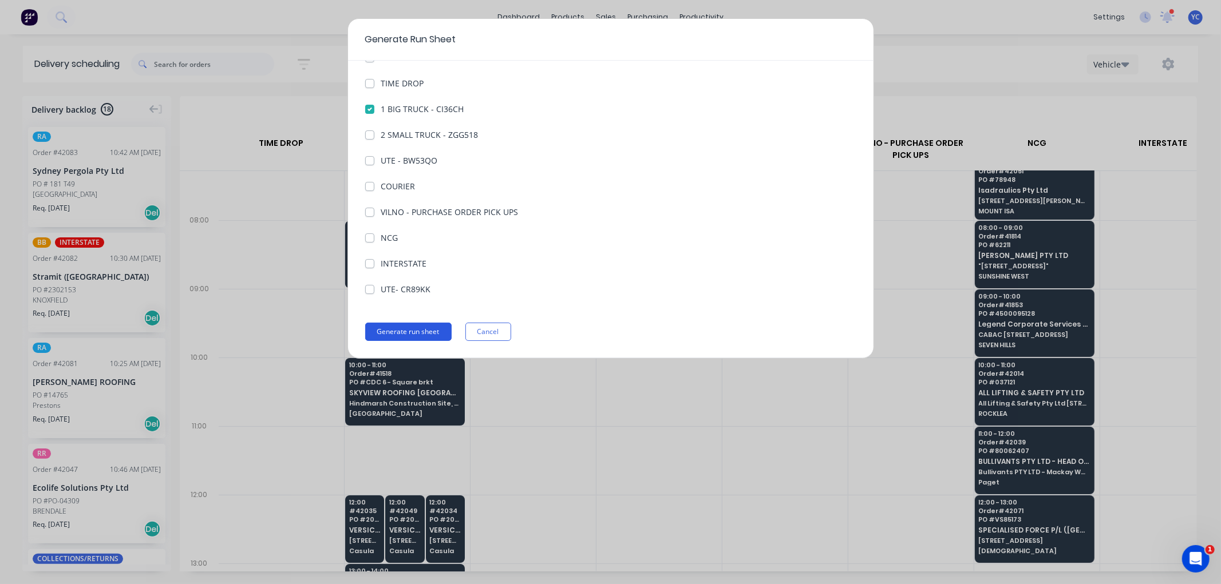
click at [416, 330] on button "Generate run sheet" at bounding box center [408, 332] width 86 height 18
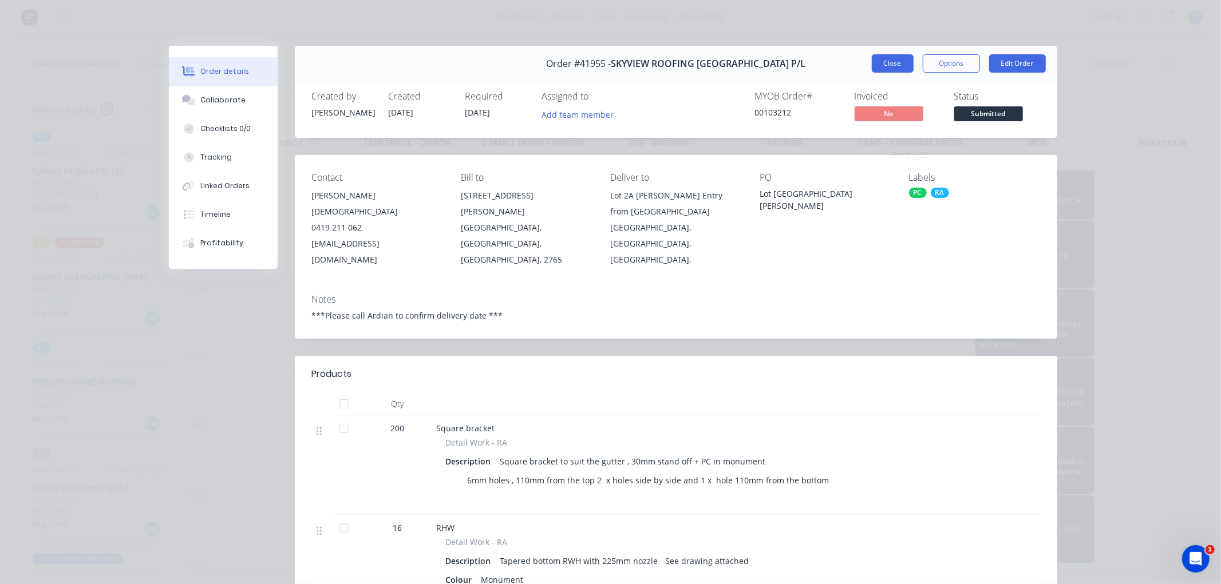
click at [894, 68] on button "Close" at bounding box center [893, 63] width 42 height 18
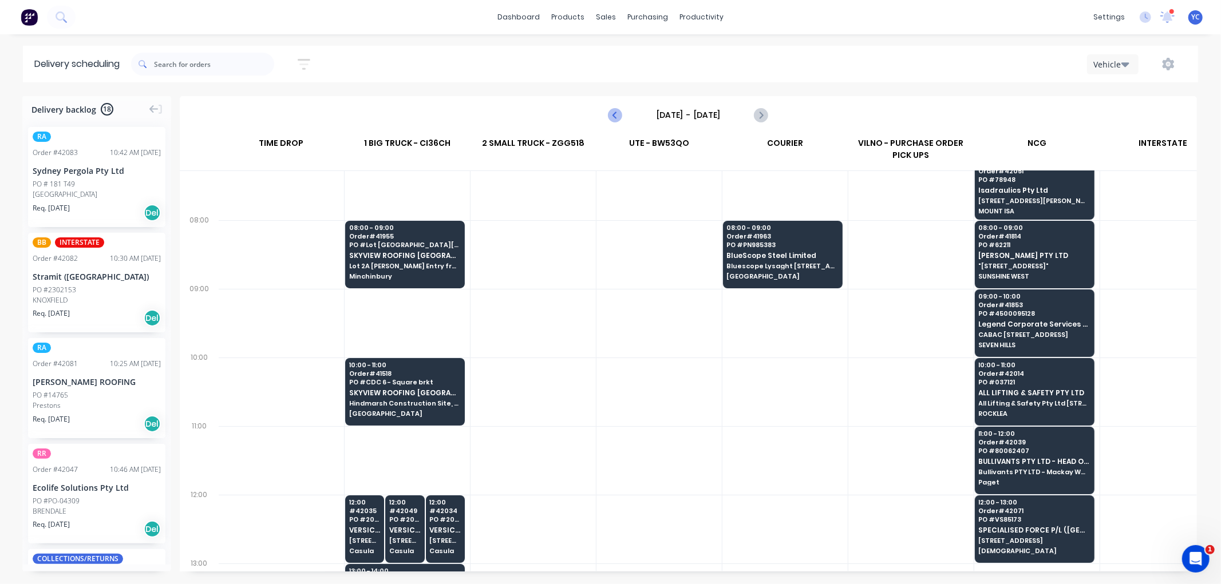
click at [616, 117] on icon "Previous page" at bounding box center [615, 114] width 5 height 9
type input "[DATE] - [DATE]"
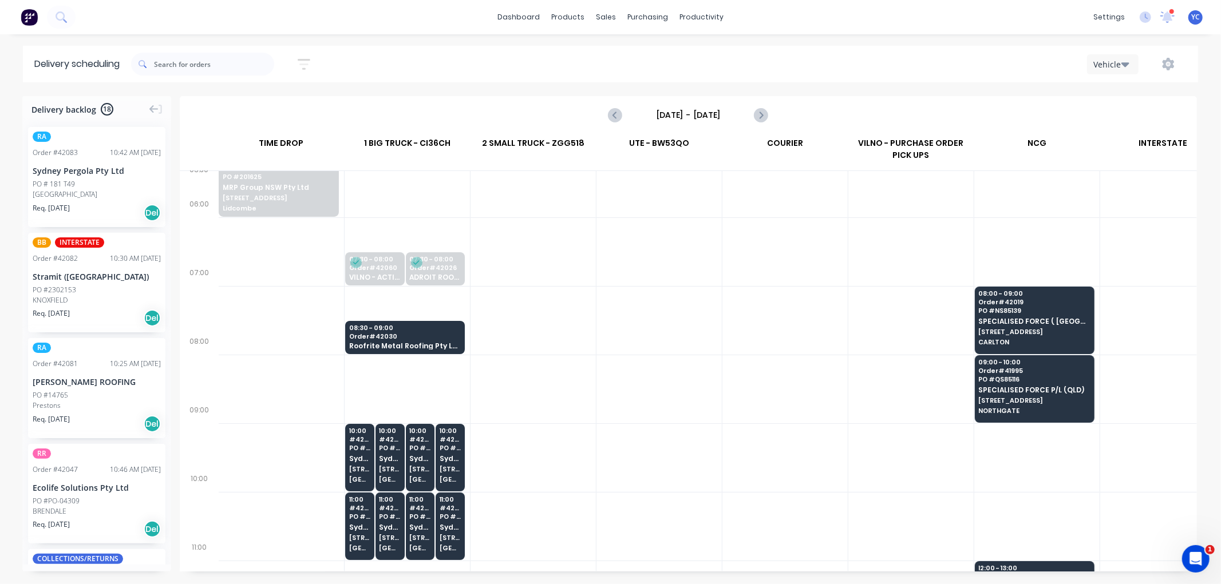
scroll to position [64, 1]
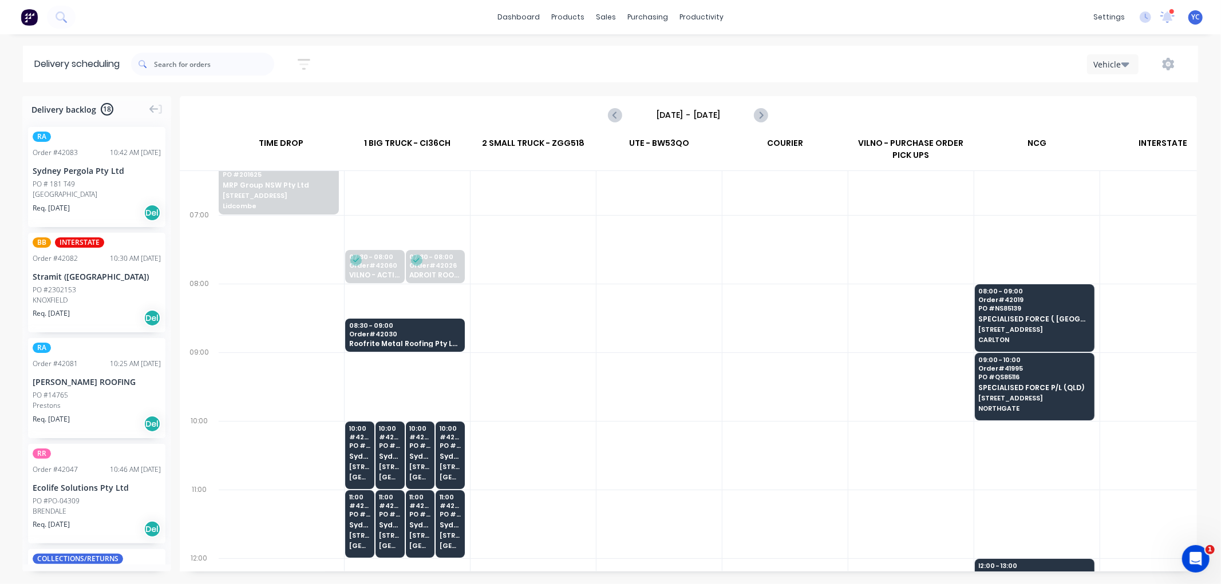
click at [452, 339] on div "08:30 - 09:00 Order # 42030 Roofrite Metal Roofing Pty Ltd" at bounding box center [405, 336] width 118 height 34
click at [452, 339] on body "dashboard products sales purchasing productivity dashboard products Product Cat…" at bounding box center [610, 292] width 1221 height 584
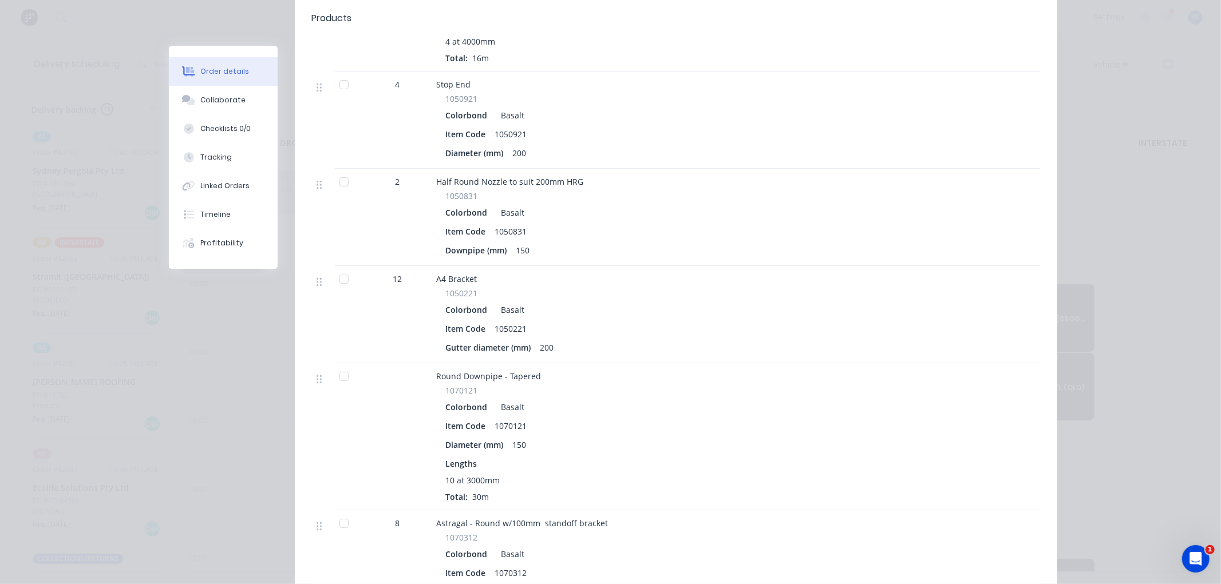
scroll to position [508, 0]
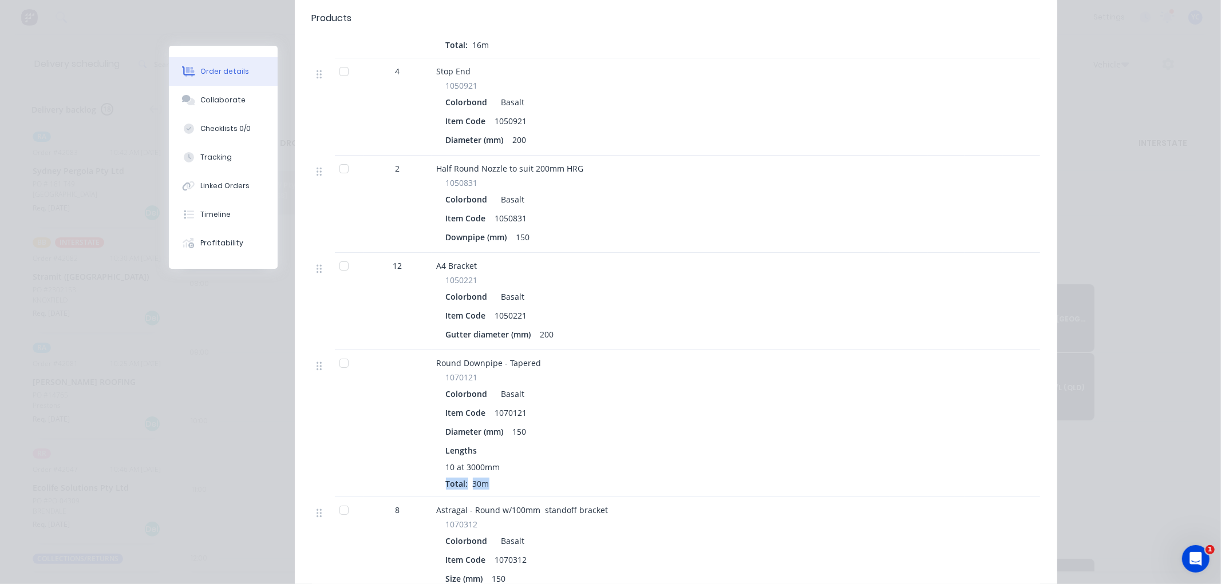
drag, startPoint x: 494, startPoint y: 455, endPoint x: 587, endPoint y: 433, distance: 95.1
click at [437, 459] on div "Round Downpipe - Tapered 1070121 Colorbond Basalt Item Code 1070121 Diameter (m…" at bounding box center [661, 423] width 458 height 147
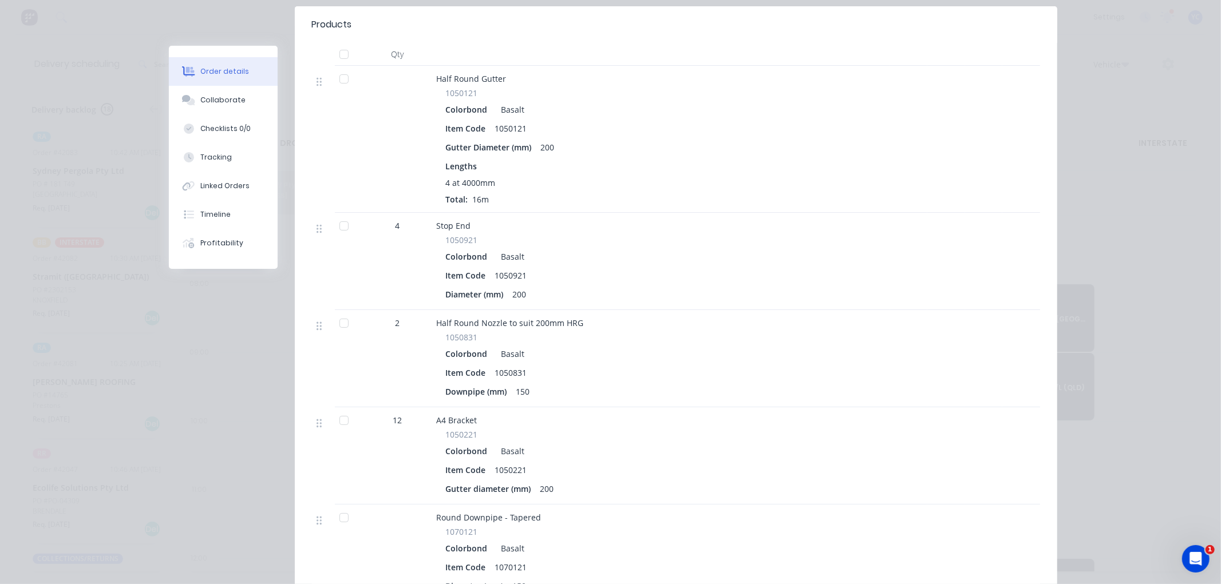
scroll to position [0, 0]
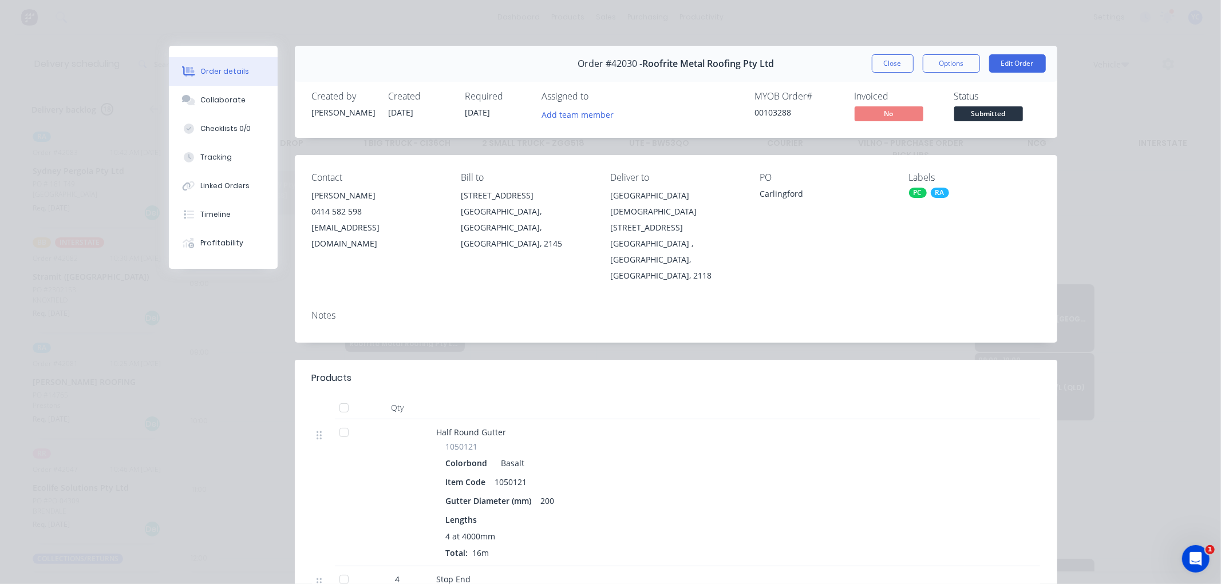
click at [627, 236] on div "[GEOGRAPHIC_DATA] , [GEOGRAPHIC_DATA], [GEOGRAPHIC_DATA], 2118" at bounding box center [675, 260] width 131 height 48
